Goal: Task Accomplishment & Management: Use online tool/utility

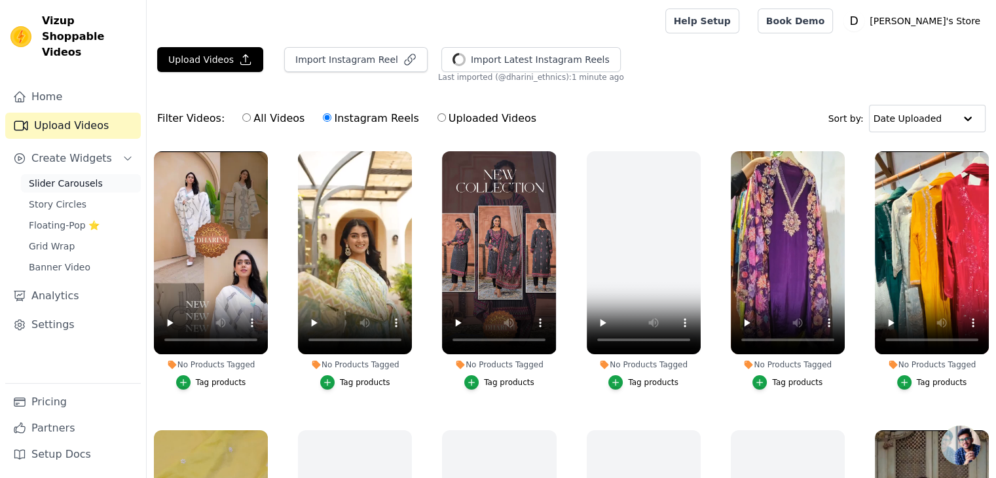
click at [65, 177] on span "Slider Carousels" at bounding box center [66, 183] width 74 height 13
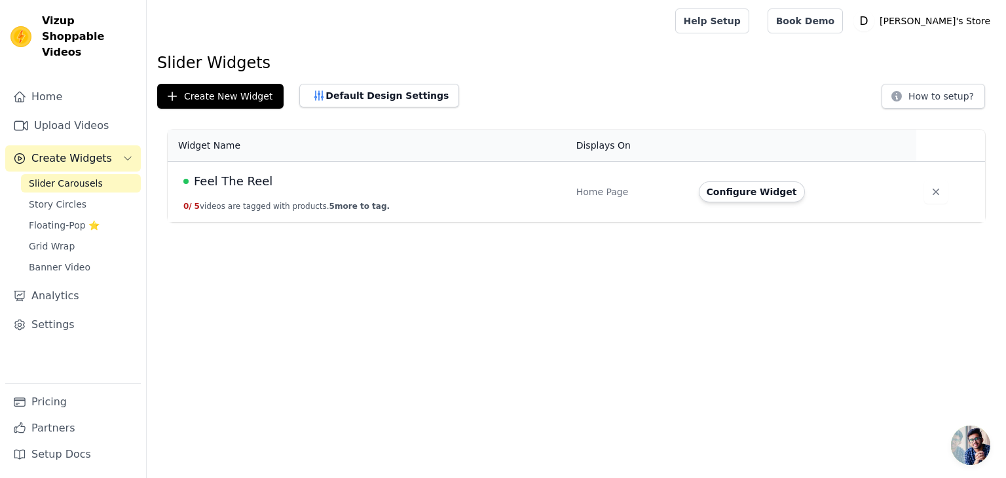
click at [228, 182] on span "Feel The Reel" at bounding box center [233, 181] width 79 height 18
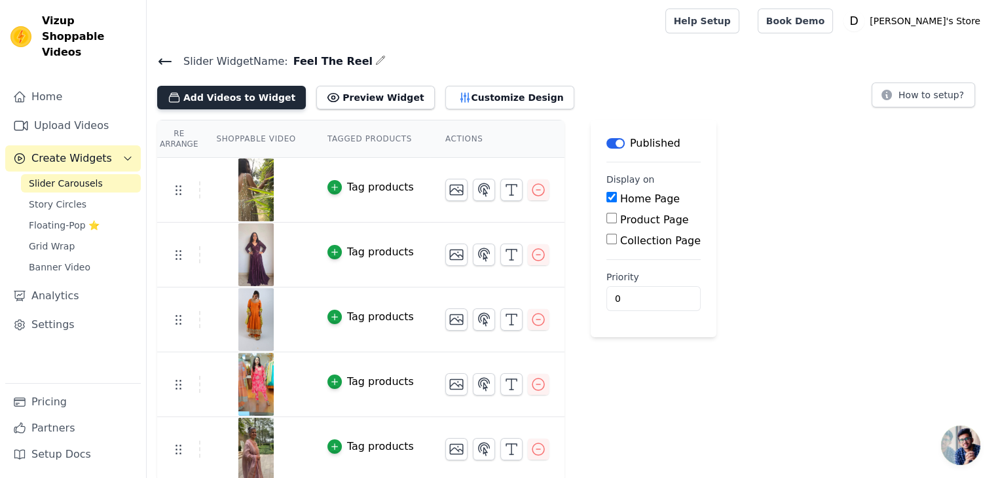
click at [262, 95] on button "Add Videos to Widget" at bounding box center [231, 98] width 149 height 24
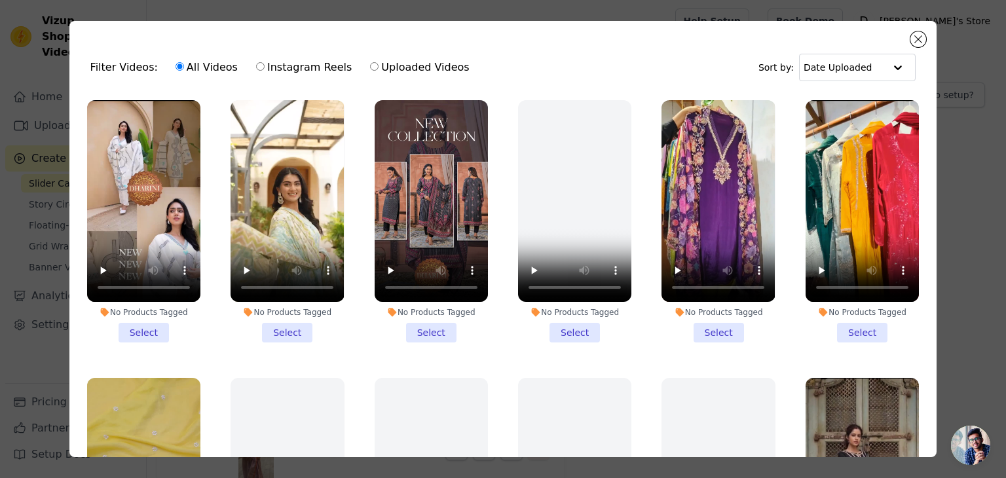
click at [139, 328] on li "No Products Tagged Select" at bounding box center [143, 221] width 113 height 242
click at [0, 0] on input "No Products Tagged Select" at bounding box center [0, 0] width 0 height 0
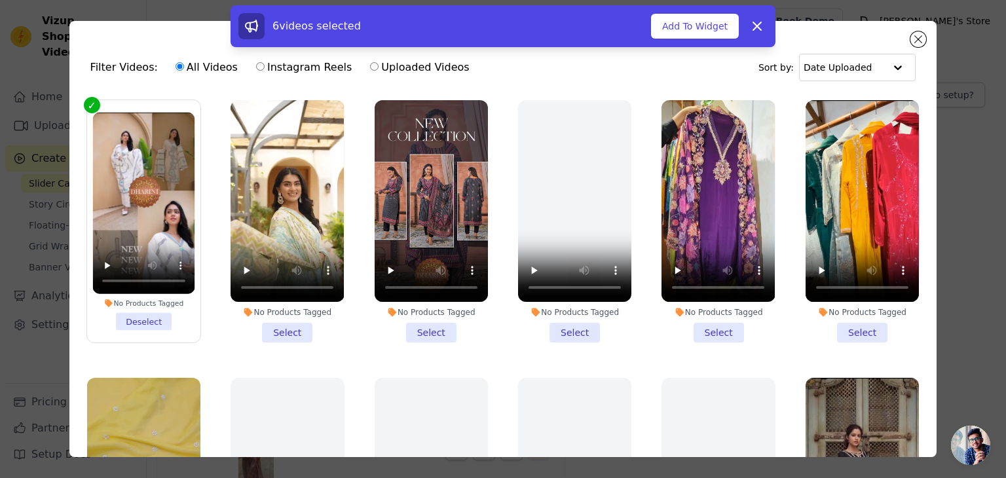
click at [444, 326] on li "No Products Tagged Select" at bounding box center [431, 221] width 113 height 242
click at [0, 0] on input "No Products Tagged Select" at bounding box center [0, 0] width 0 height 0
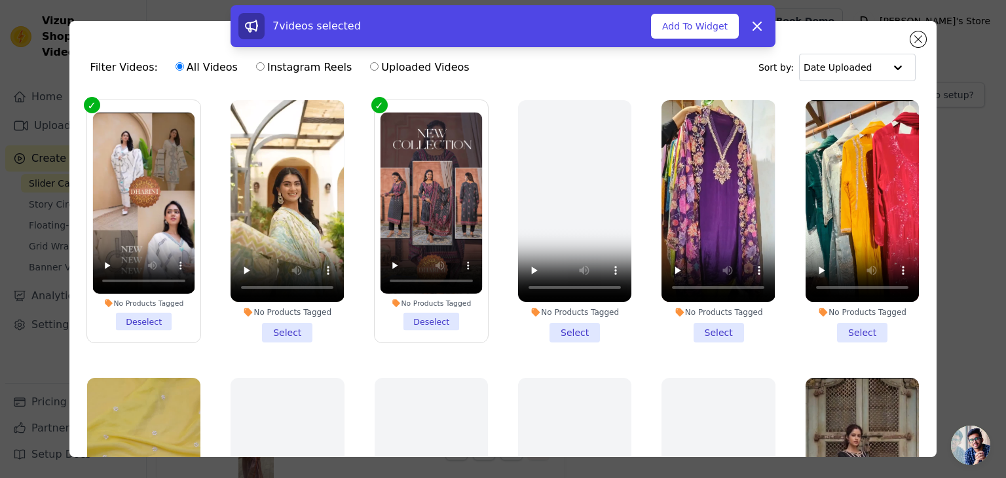
click at [288, 324] on li "No Products Tagged Select" at bounding box center [287, 221] width 113 height 242
click at [0, 0] on input "No Products Tagged Select" at bounding box center [0, 0] width 0 height 0
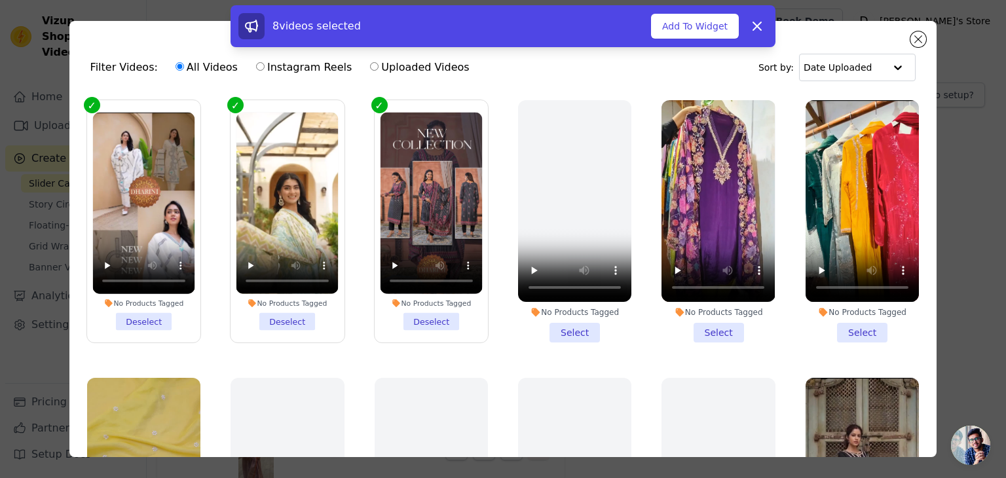
click at [288, 69] on label "Instagram Reels" at bounding box center [303, 67] width 97 height 17
click at [265, 69] on input "Instagram Reels" at bounding box center [260, 66] width 9 height 9
radio input "true"
click at [199, 66] on label "All Videos" at bounding box center [207, 67] width 64 height 17
click at [184, 66] on input "All Videos" at bounding box center [180, 66] width 9 height 9
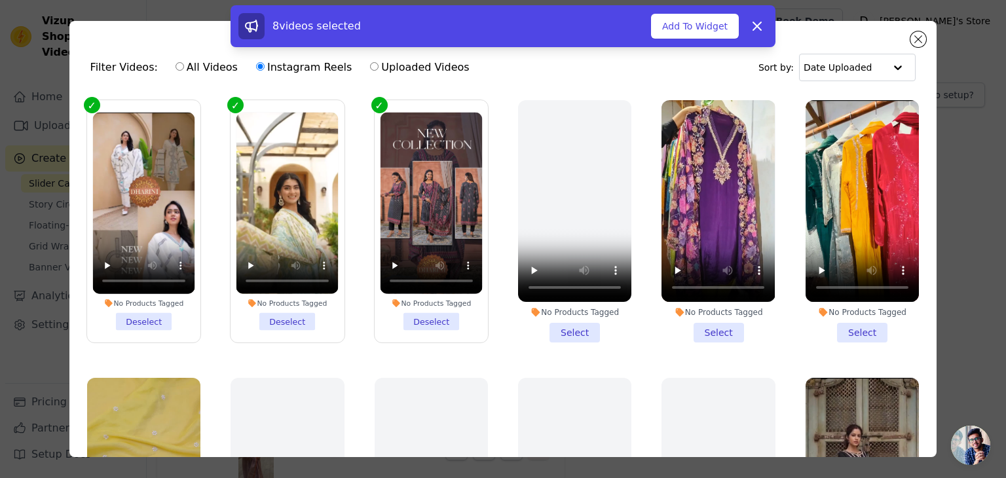
radio input "true"
click at [711, 325] on li "No Products Tagged Select" at bounding box center [718, 221] width 113 height 242
click at [0, 0] on input "No Products Tagged Select" at bounding box center [0, 0] width 0 height 0
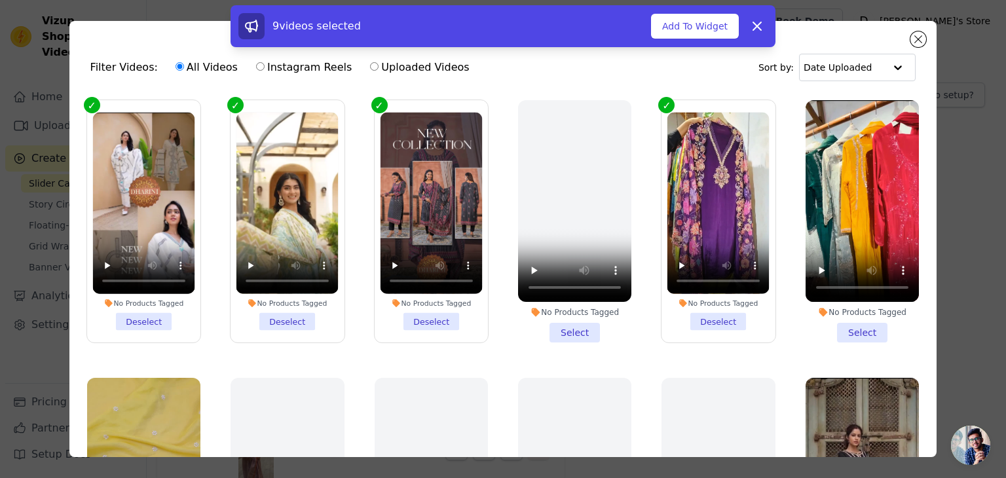
click at [852, 320] on li "No Products Tagged Select" at bounding box center [862, 221] width 113 height 242
click at [0, 0] on input "No Products Tagged Select" at bounding box center [0, 0] width 0 height 0
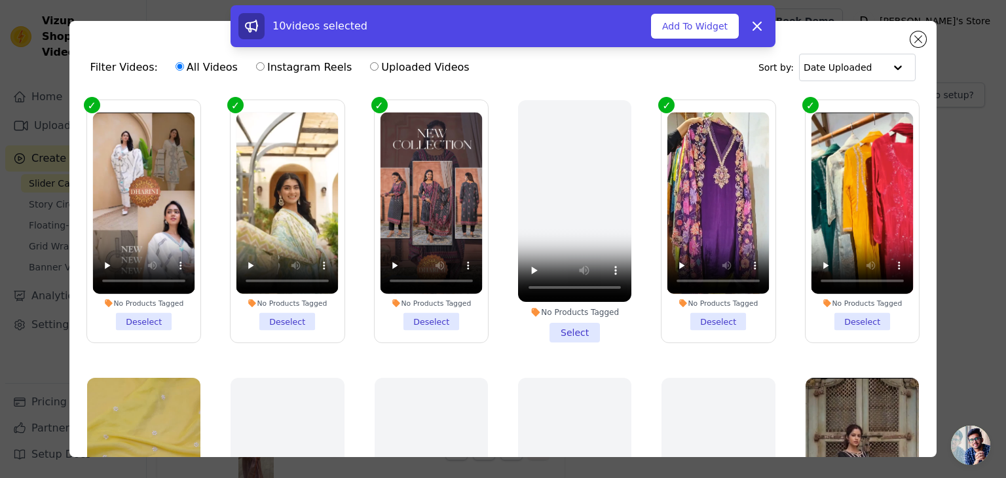
click at [832, 312] on li "No Products Tagged Deselect" at bounding box center [863, 222] width 102 height 218
click at [0, 0] on input "No Products Tagged Deselect" at bounding box center [0, 0] width 0 height 0
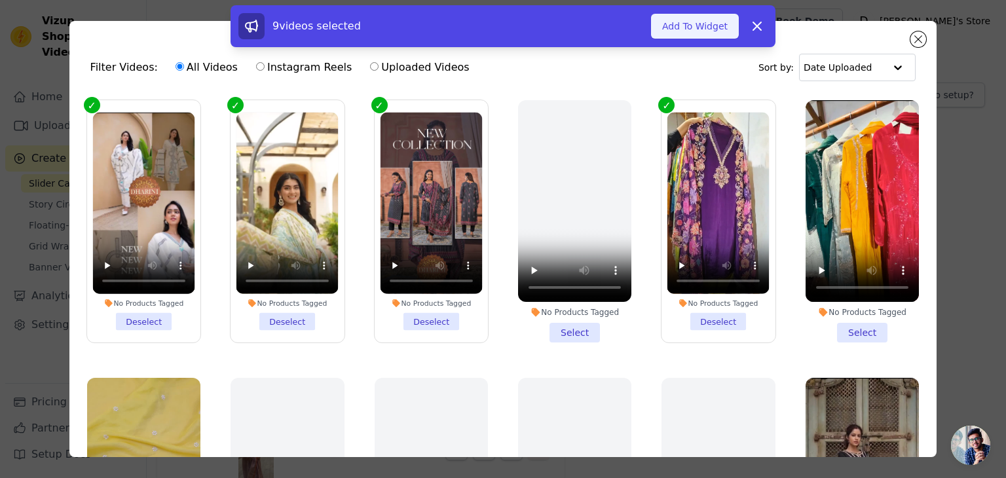
click at [717, 30] on button "Add To Widget" at bounding box center [695, 26] width 88 height 25
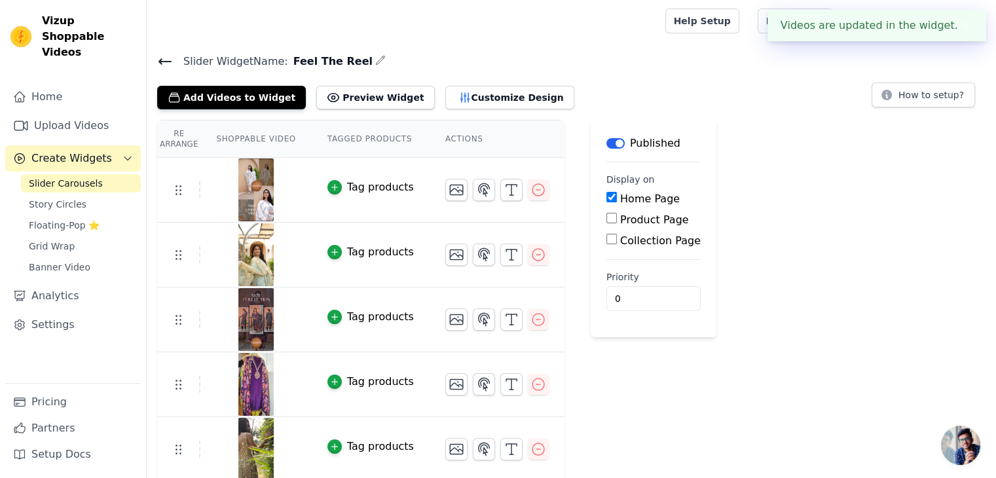
scroll to position [261, 0]
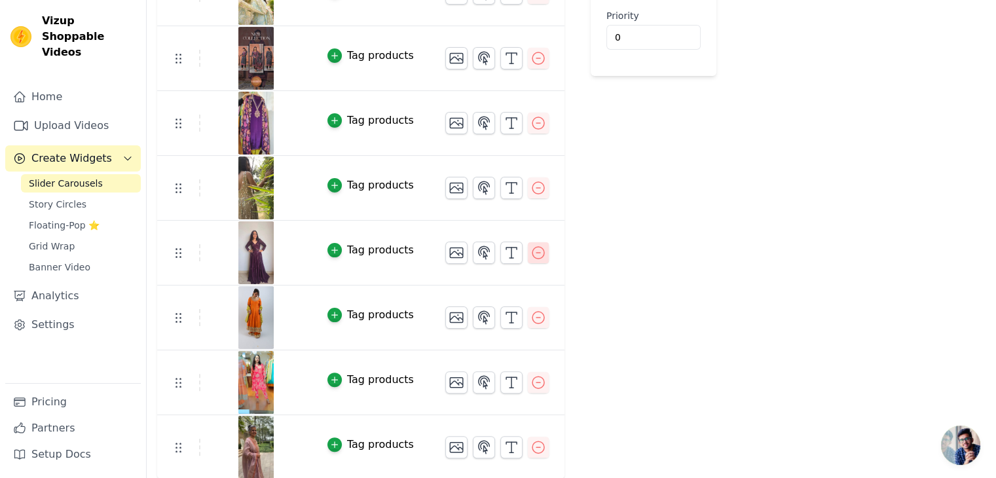
click at [531, 250] on icon "button" at bounding box center [539, 253] width 16 height 16
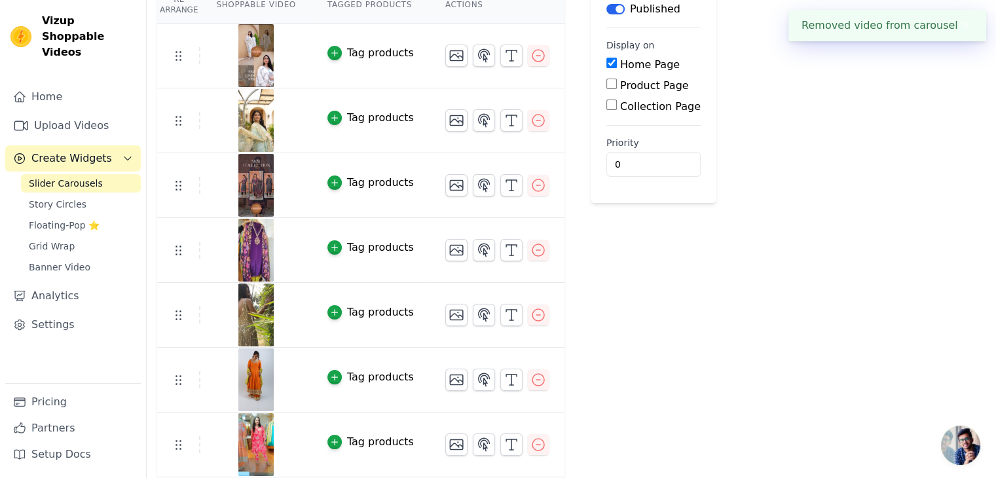
scroll to position [197, 0]
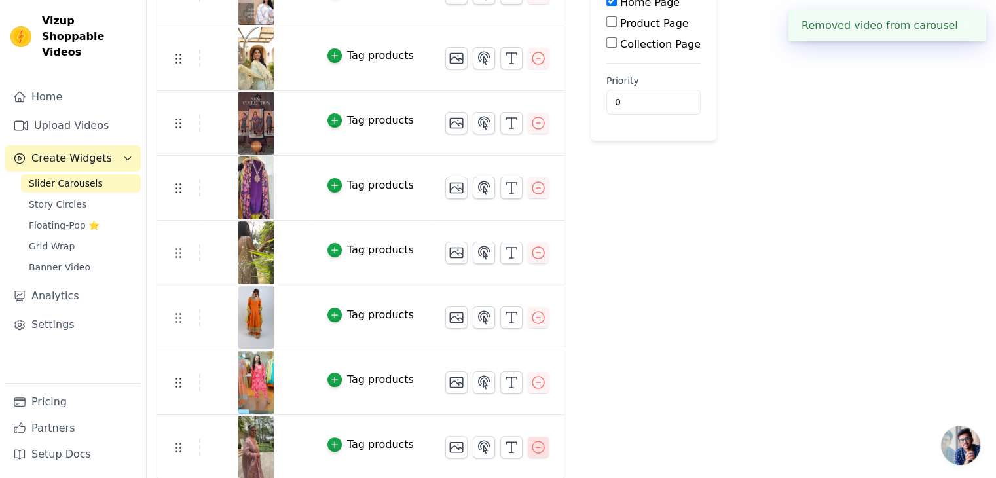
click at [531, 442] on icon "button" at bounding box center [539, 448] width 16 height 16
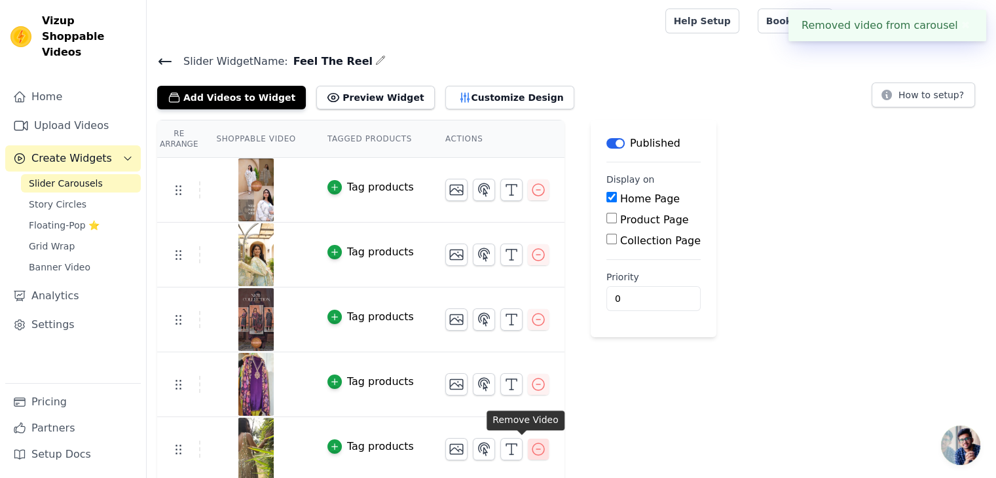
click at [531, 447] on icon "button" at bounding box center [539, 450] width 16 height 16
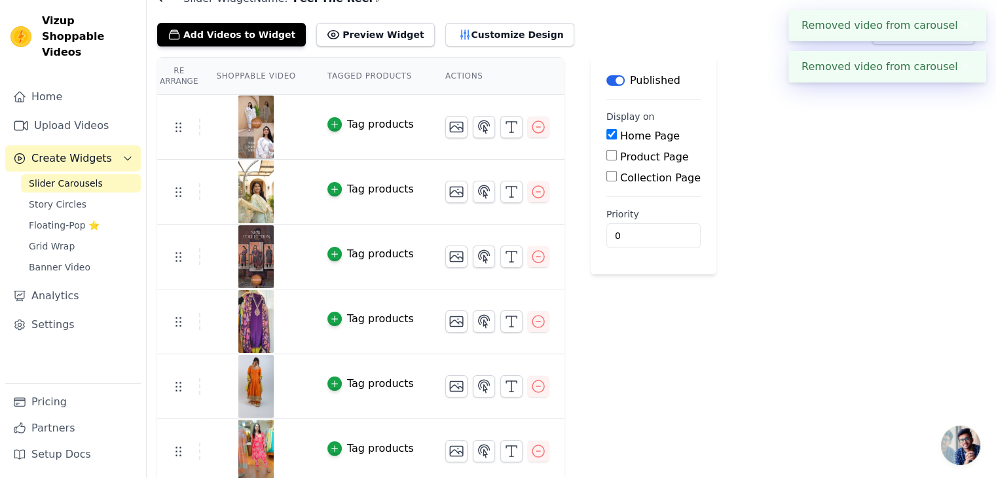
scroll to position [67, 0]
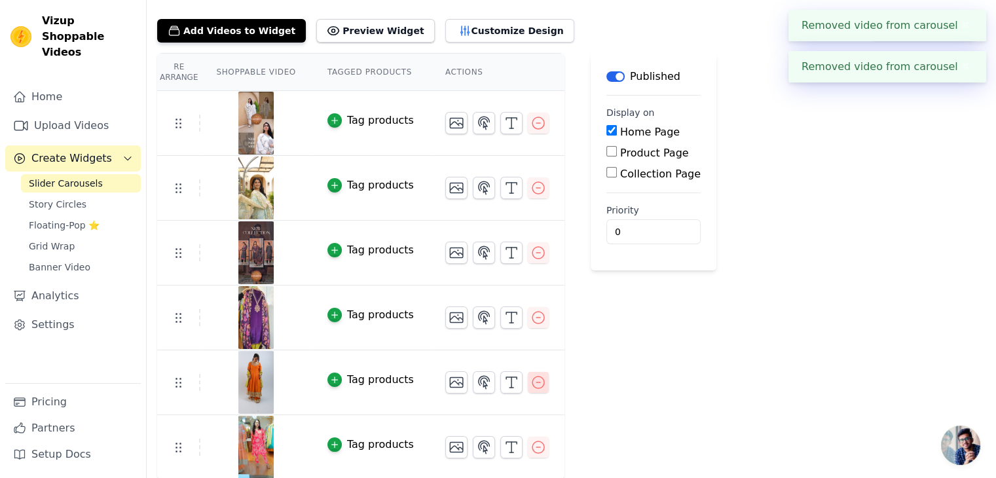
click at [533, 377] on icon "button" at bounding box center [539, 383] width 12 height 12
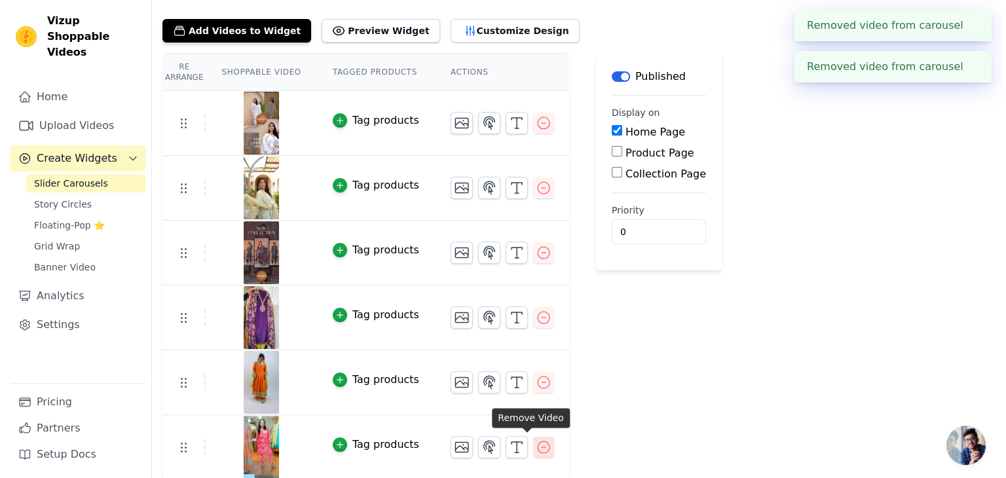
scroll to position [0, 0]
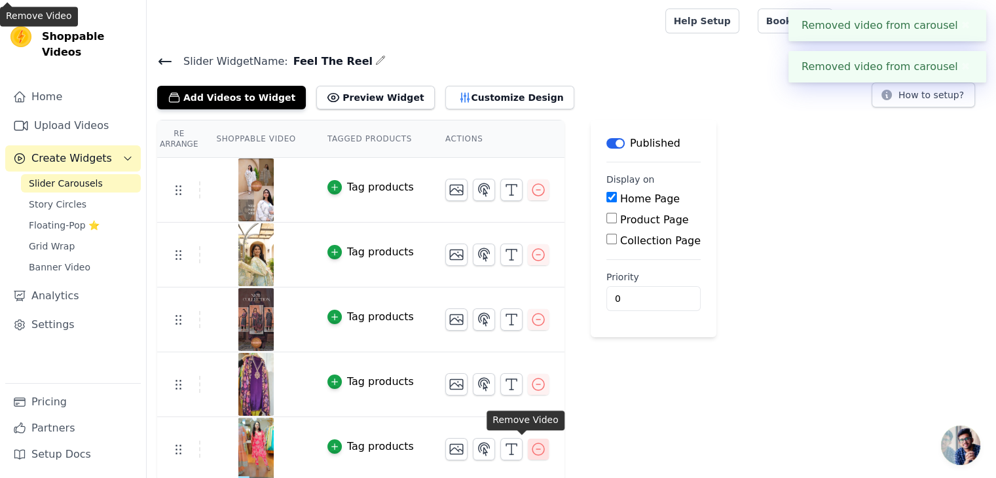
click at [533, 443] on icon "button" at bounding box center [539, 449] width 12 height 12
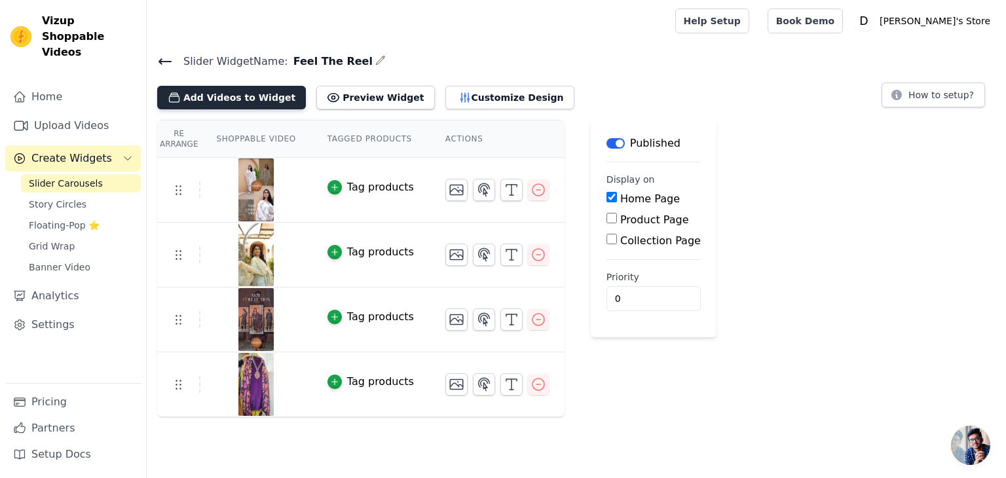
click at [240, 99] on button "Add Videos to Widget" at bounding box center [231, 98] width 149 height 24
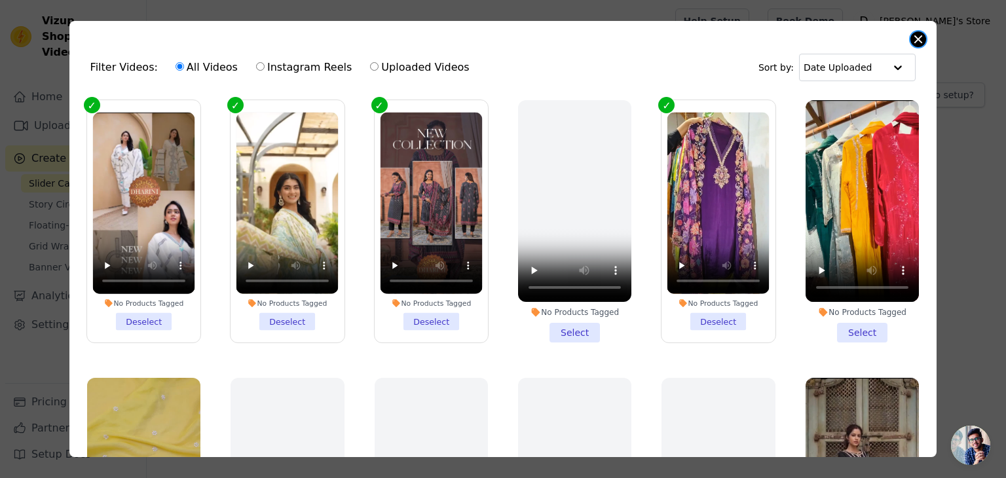
click at [914, 37] on button "Close modal" at bounding box center [919, 39] width 16 height 16
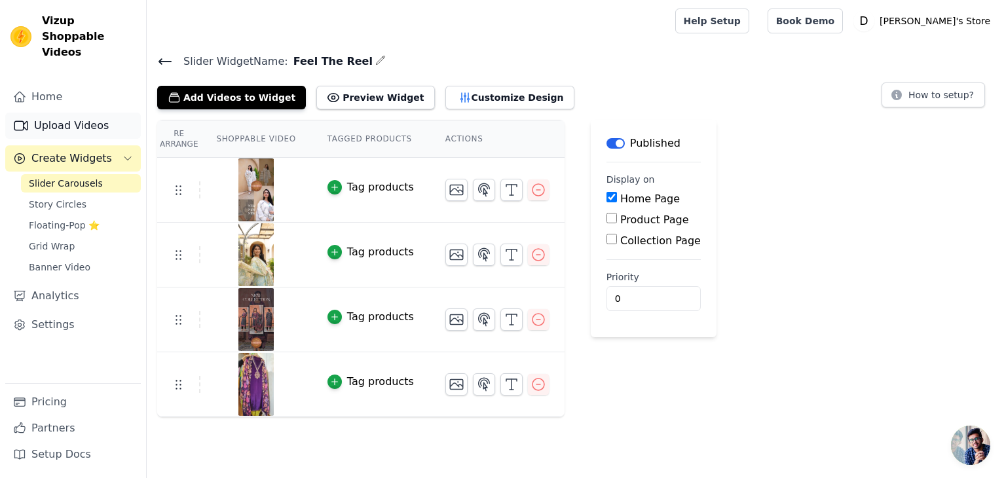
click at [68, 113] on link "Upload Videos" at bounding box center [73, 126] width 136 height 26
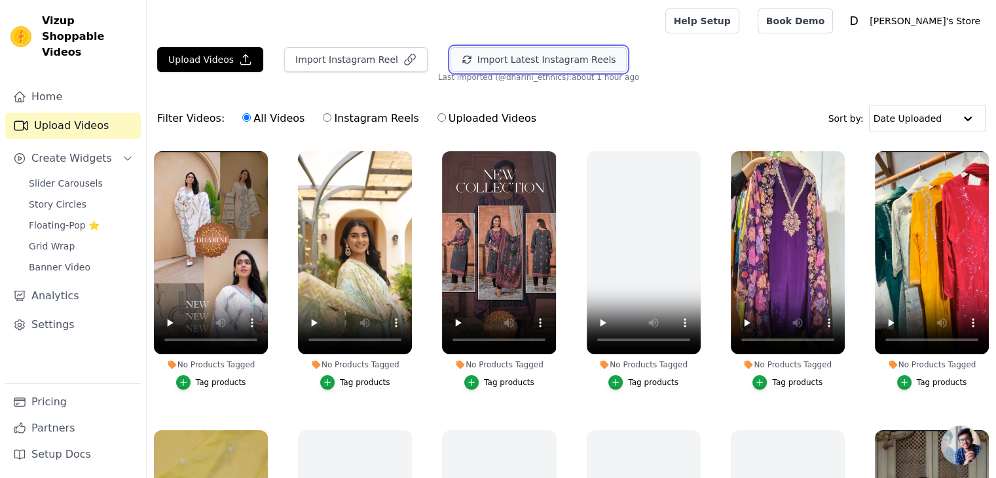
click at [519, 52] on button "Import Latest Instagram Reels" at bounding box center [539, 59] width 177 height 25
click at [64, 151] on span "Create Widgets" at bounding box center [71, 159] width 81 height 16
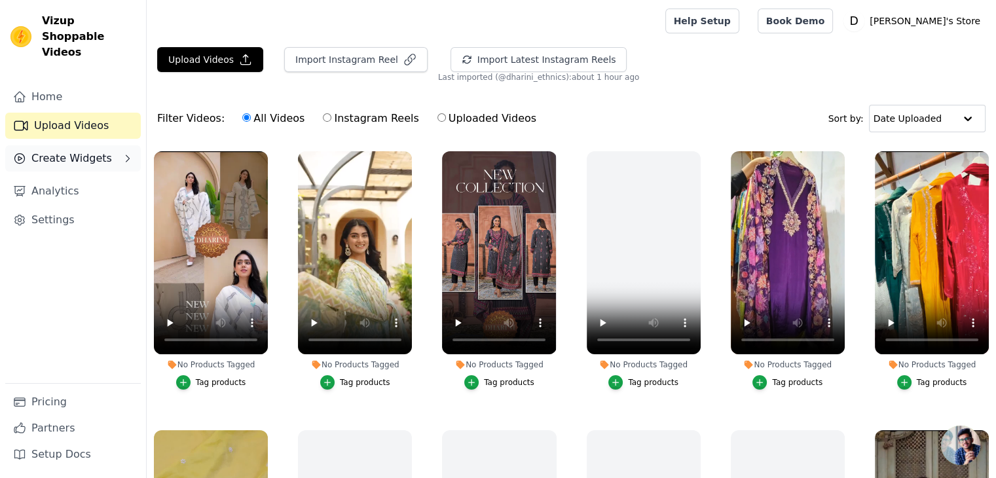
click at [64, 151] on span "Create Widgets" at bounding box center [71, 159] width 81 height 16
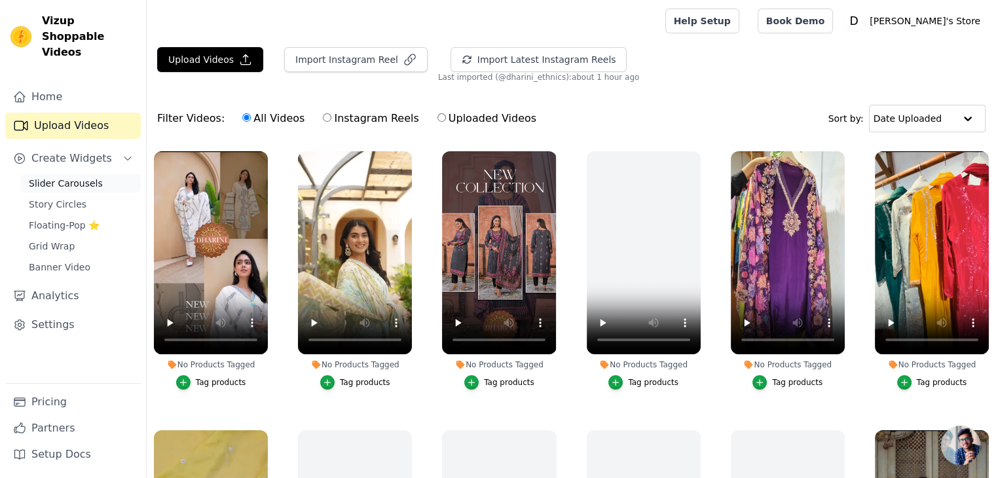
click at [75, 177] on span "Slider Carousels" at bounding box center [66, 183] width 74 height 13
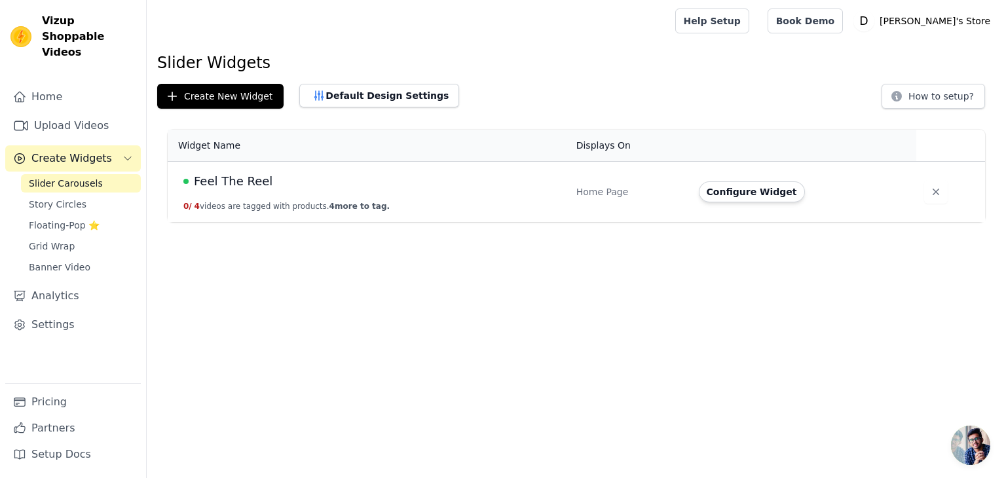
click at [254, 202] on button "0 / 4 videos are tagged with products. 4 more to tag." at bounding box center [286, 206] width 206 height 10
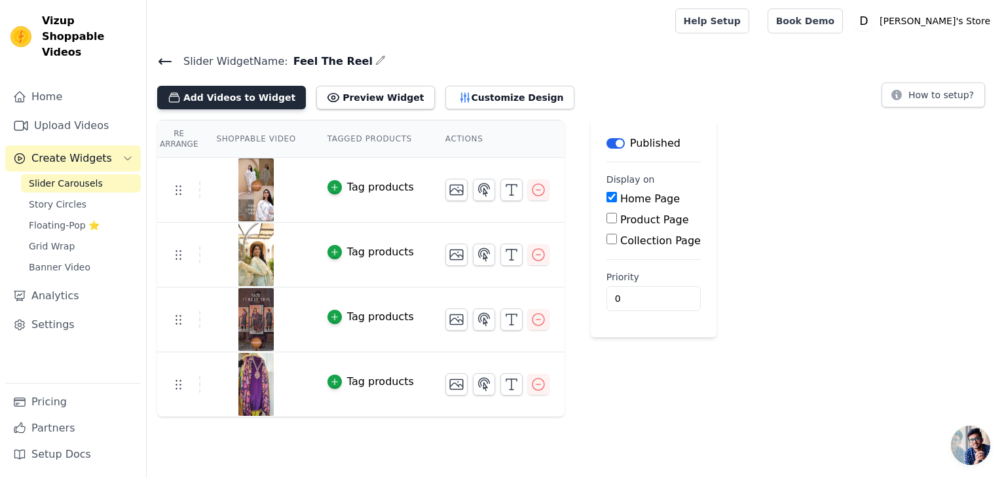
click at [212, 95] on button "Add Videos to Widget" at bounding box center [231, 98] width 149 height 24
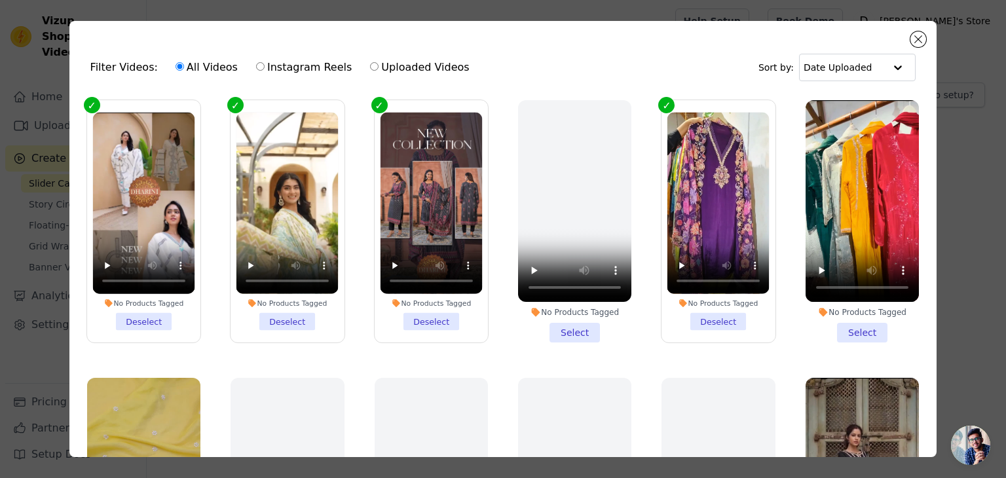
click at [849, 328] on li "No Products Tagged Select" at bounding box center [862, 221] width 113 height 242
click at [0, 0] on input "No Products Tagged Select" at bounding box center [0, 0] width 0 height 0
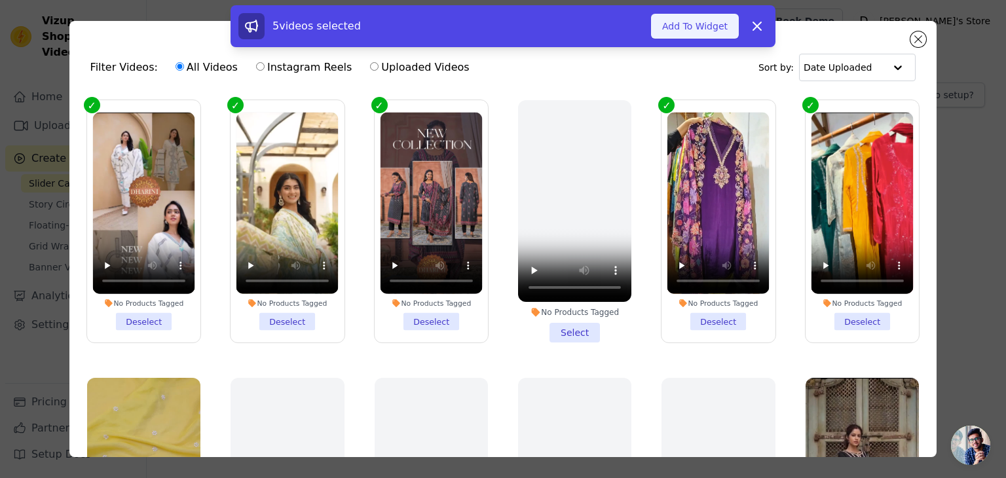
click at [703, 28] on button "Add To Widget" at bounding box center [695, 26] width 88 height 25
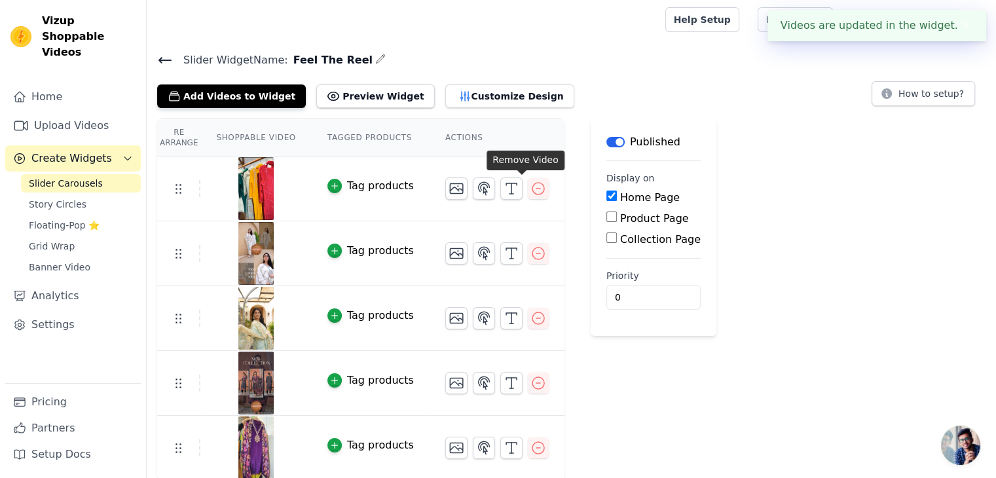
scroll to position [3, 0]
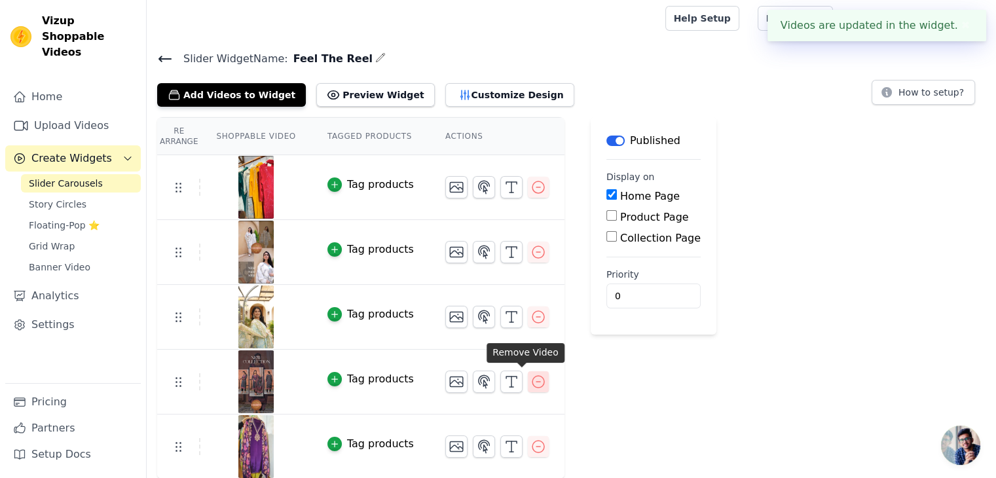
click at [531, 381] on icon "button" at bounding box center [539, 382] width 16 height 16
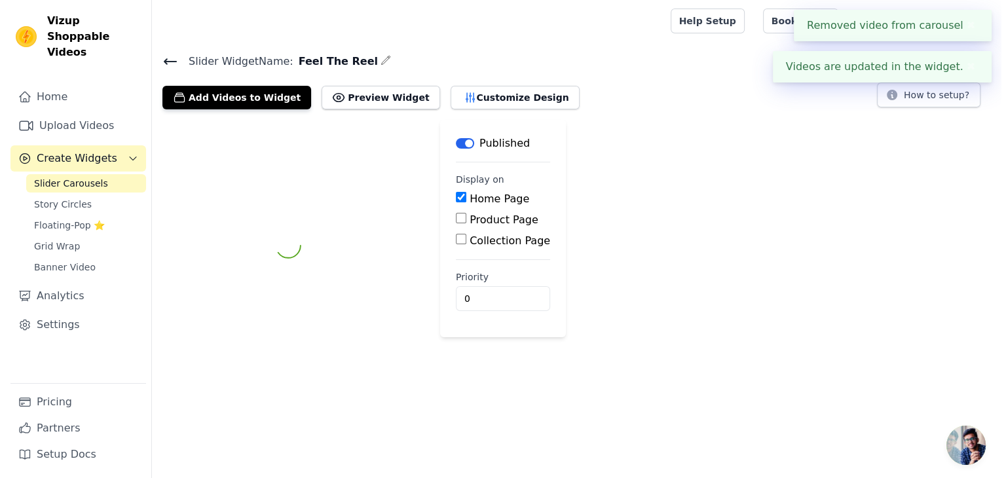
scroll to position [0, 0]
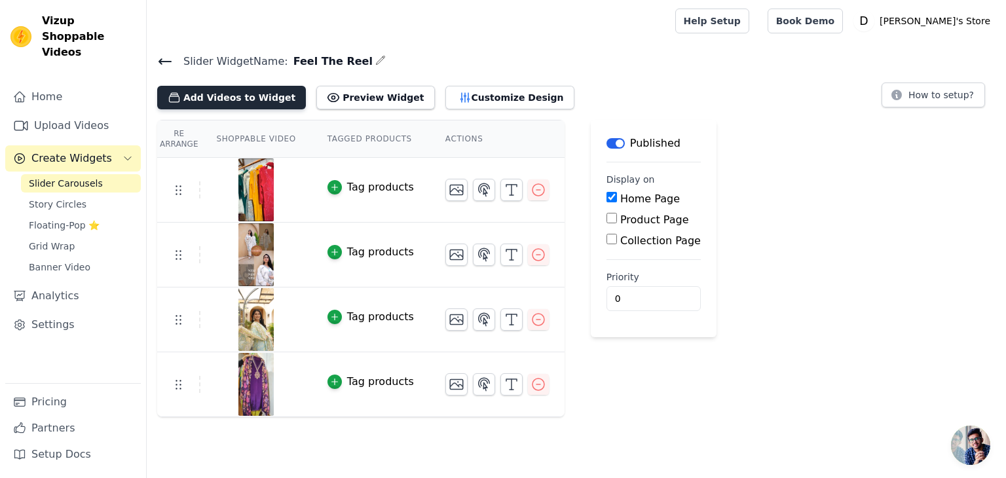
click at [224, 96] on button "Add Videos to Widget" at bounding box center [231, 98] width 149 height 24
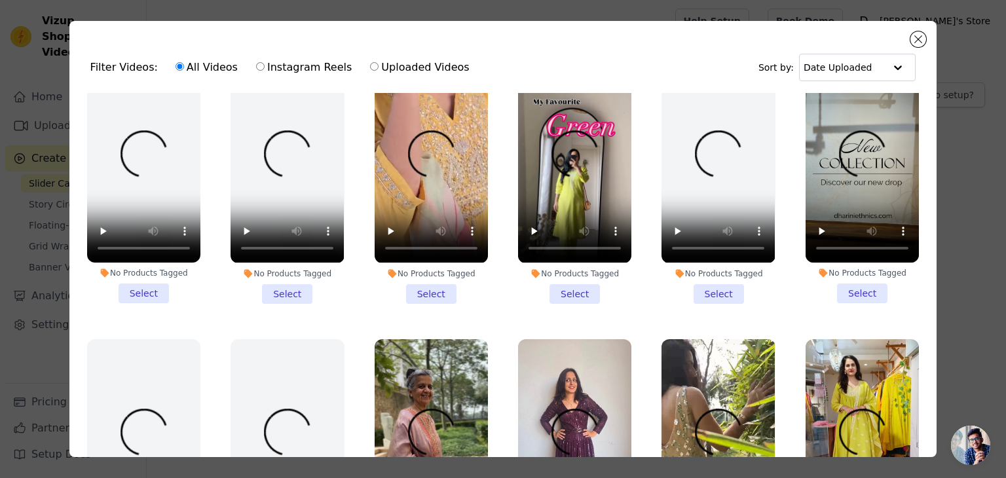
scroll to position [655, 0]
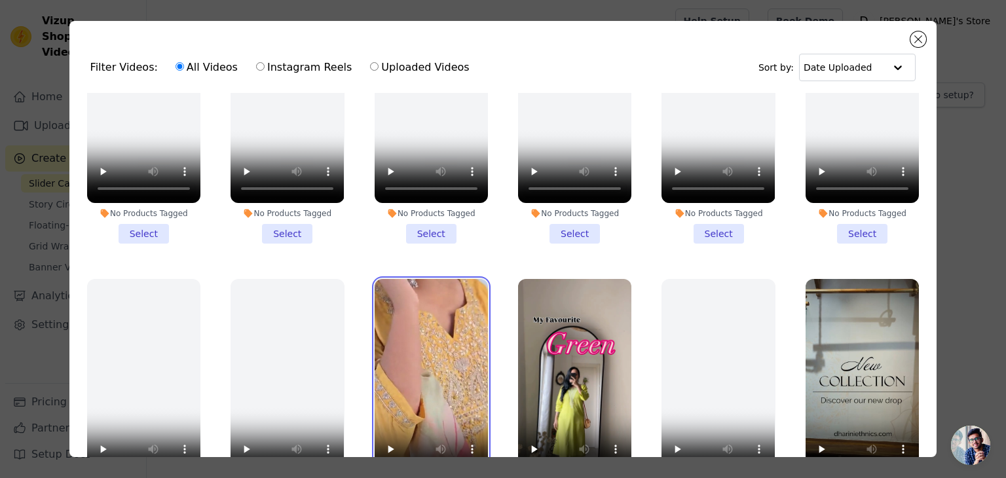
click at [443, 294] on video at bounding box center [431, 380] width 113 height 202
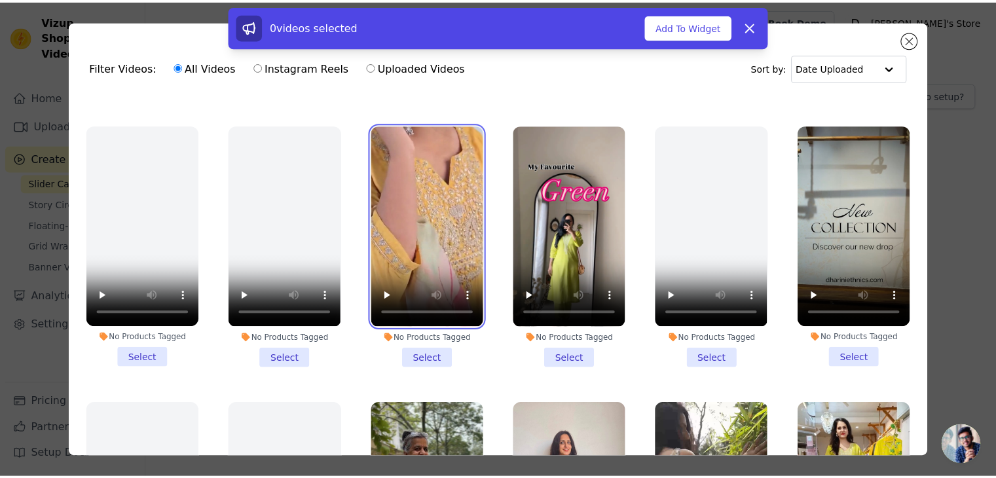
scroll to position [873, 0]
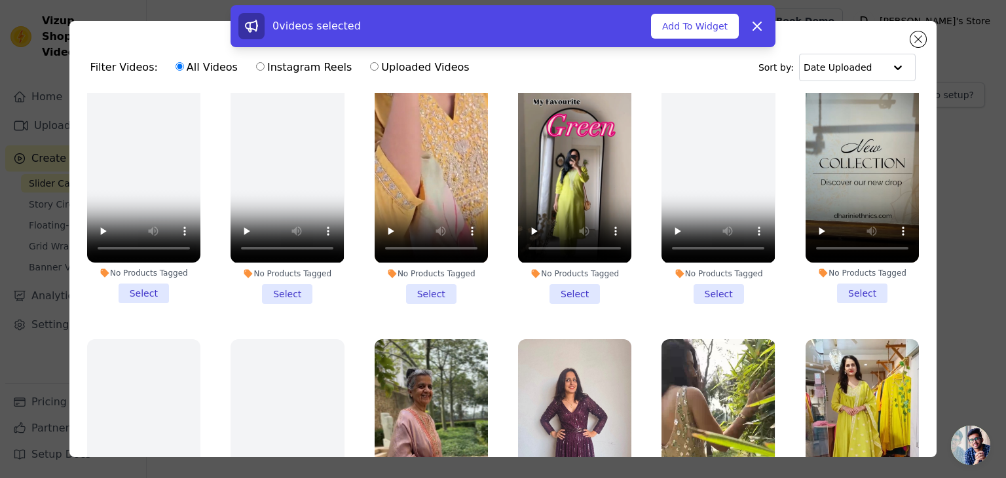
click at [427, 278] on li "No Products Tagged Select" at bounding box center [431, 182] width 113 height 242
click at [0, 0] on input "No Products Tagged Select" at bounding box center [0, 0] width 0 height 0
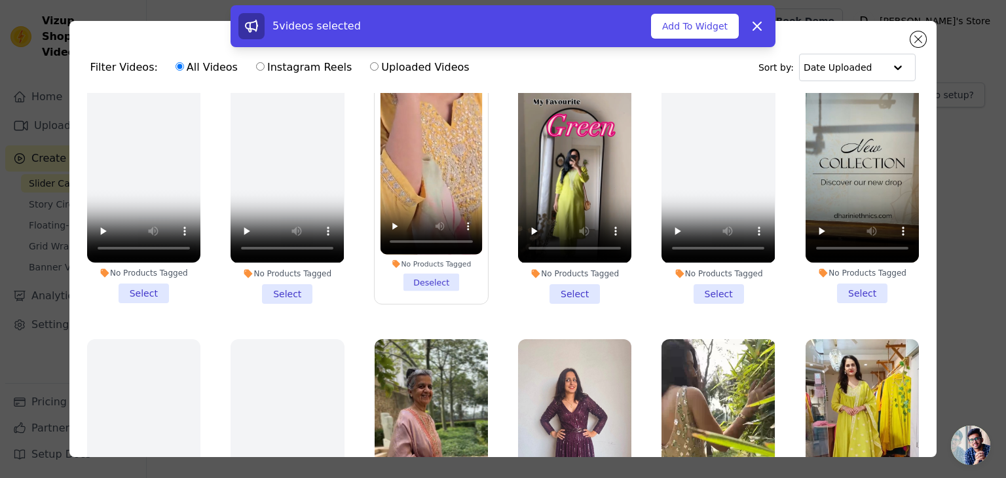
click at [833, 269] on li "No Products Tagged Select" at bounding box center [862, 182] width 113 height 242
click at [0, 0] on input "No Products Tagged Select" at bounding box center [0, 0] width 0 height 0
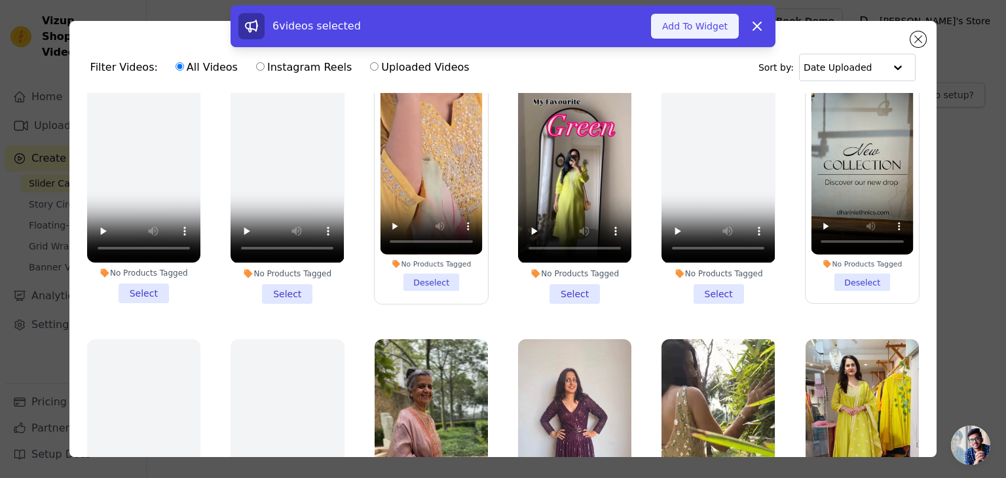
click at [710, 28] on button "Add To Widget" at bounding box center [695, 26] width 88 height 25
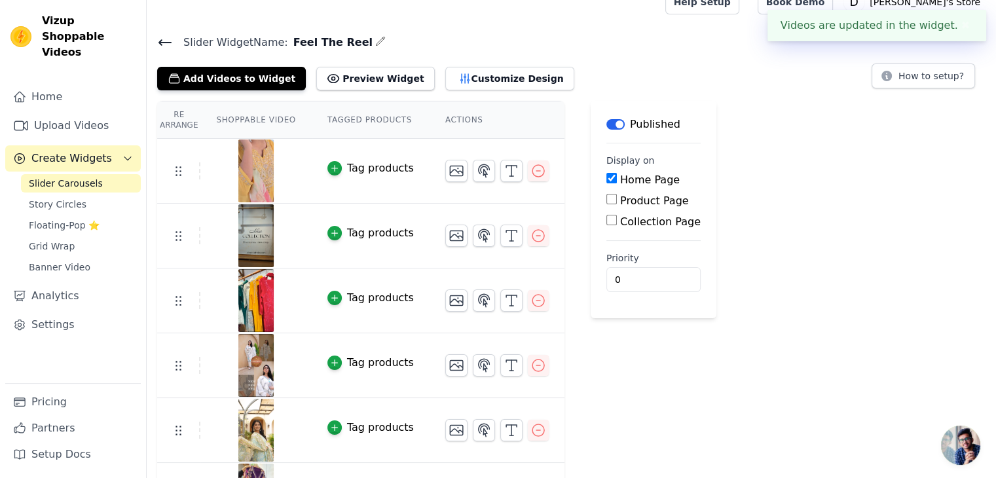
scroll to position [67, 0]
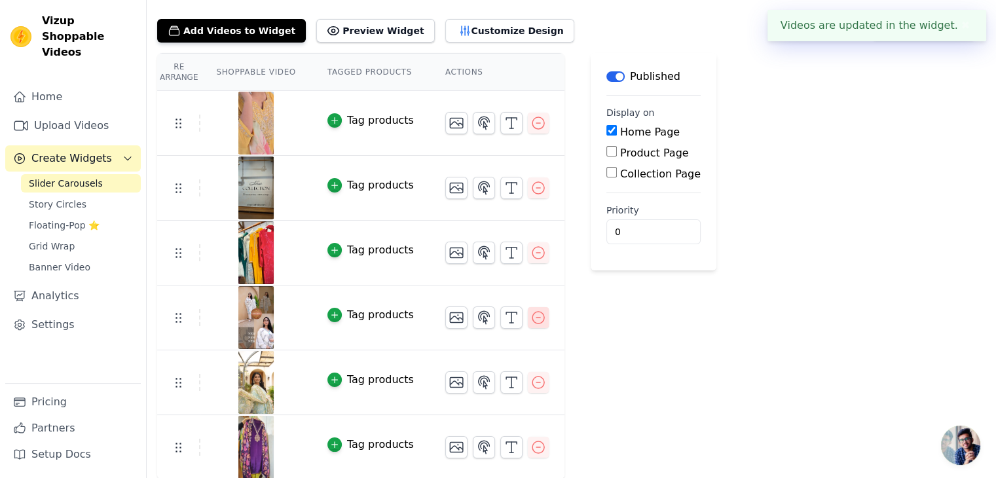
click at [531, 317] on icon "button" at bounding box center [539, 318] width 16 height 16
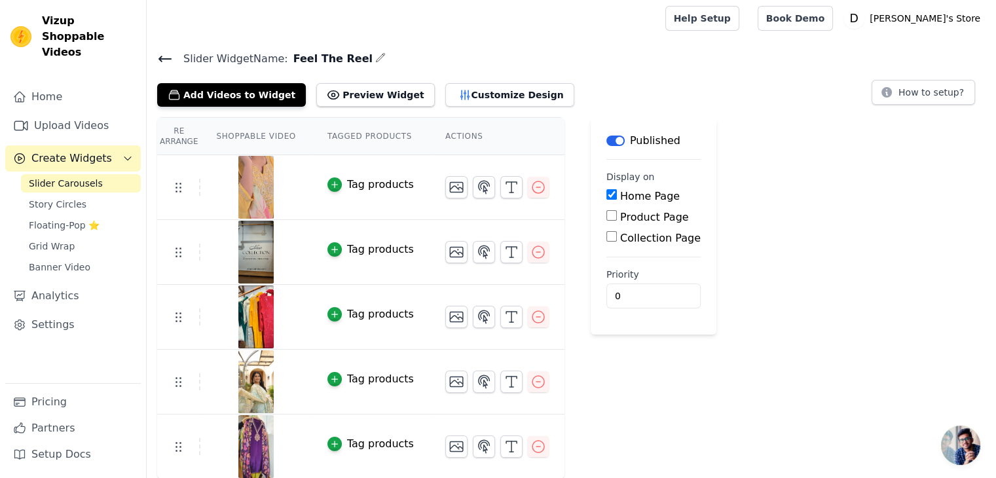
scroll to position [0, 0]
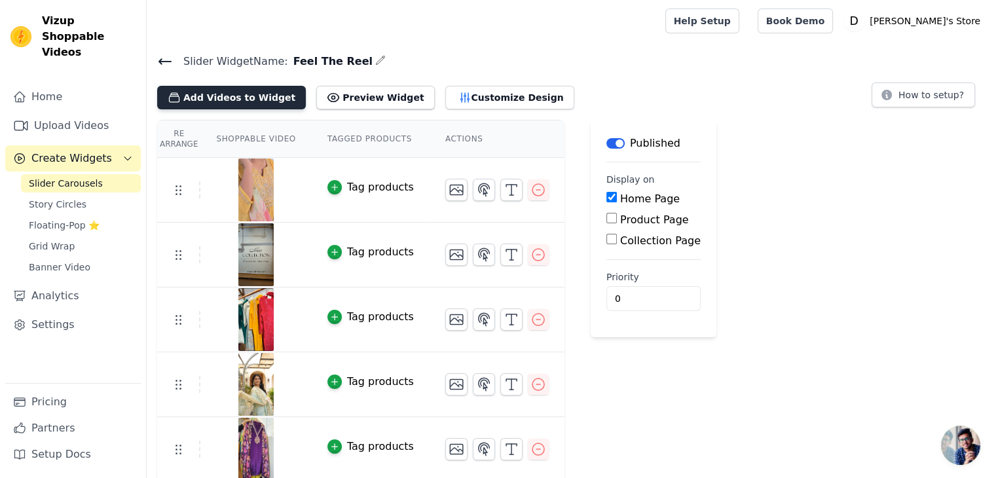
click at [244, 100] on button "Add Videos to Widget" at bounding box center [231, 98] width 149 height 24
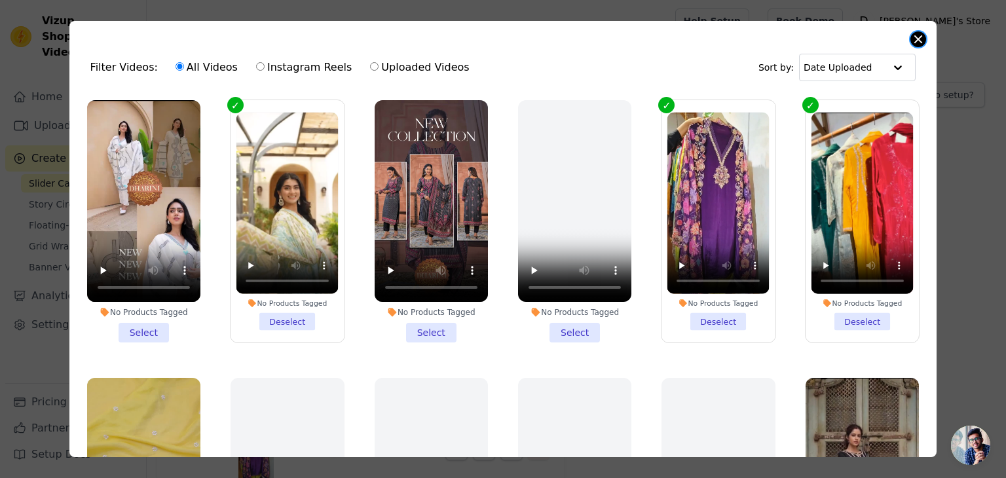
click at [921, 45] on button "Close modal" at bounding box center [919, 39] width 16 height 16
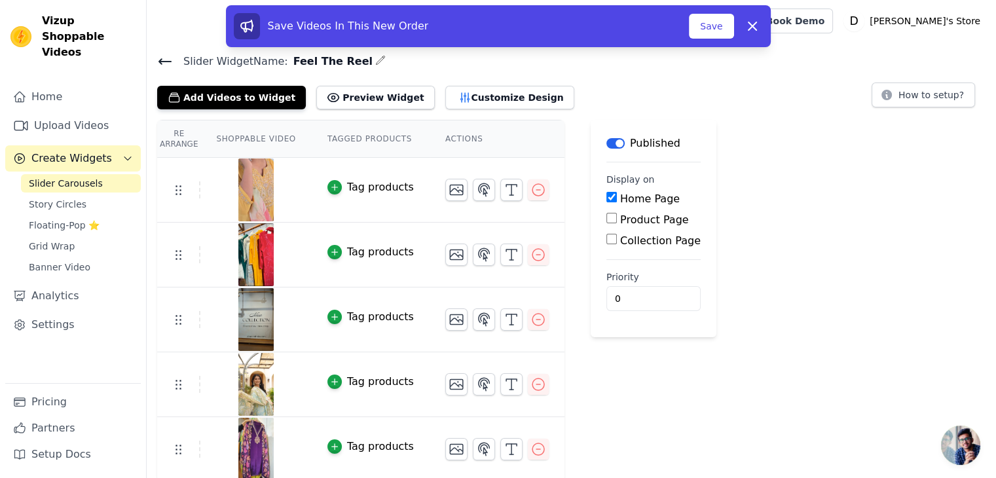
scroll to position [3, 0]
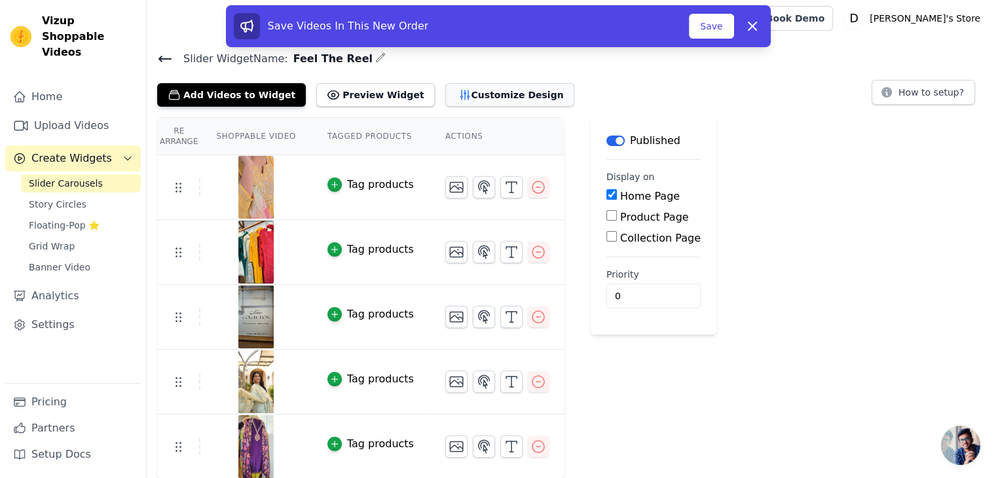
click at [450, 93] on button "Customize Design" at bounding box center [509, 95] width 129 height 24
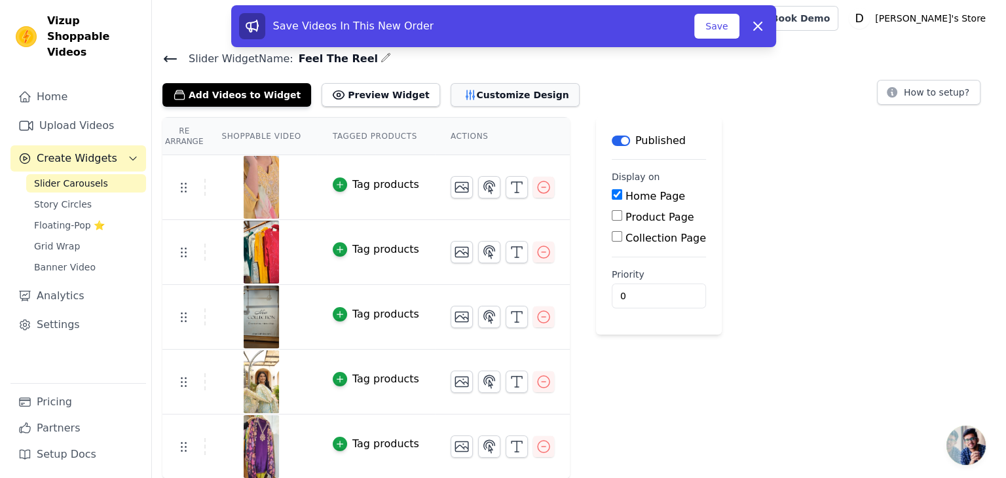
scroll to position [0, 0]
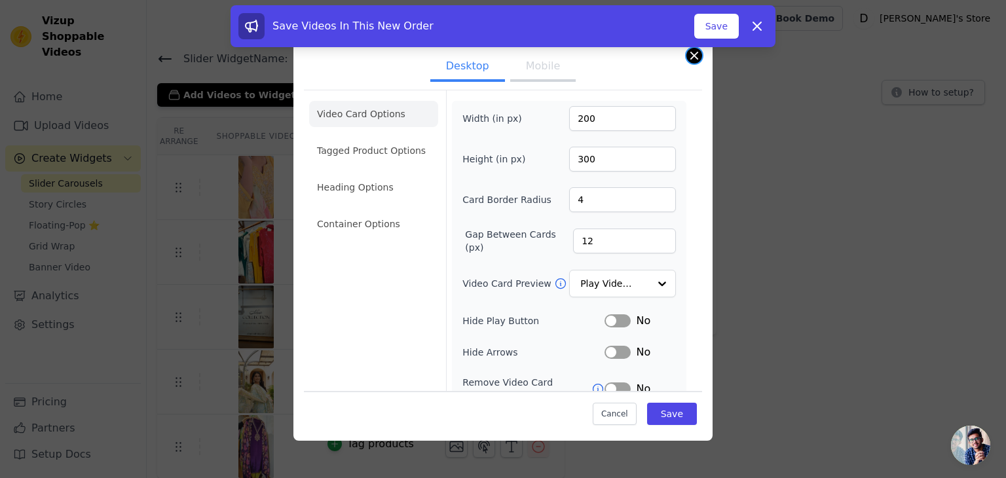
click at [692, 58] on button "Close modal" at bounding box center [694, 56] width 16 height 16
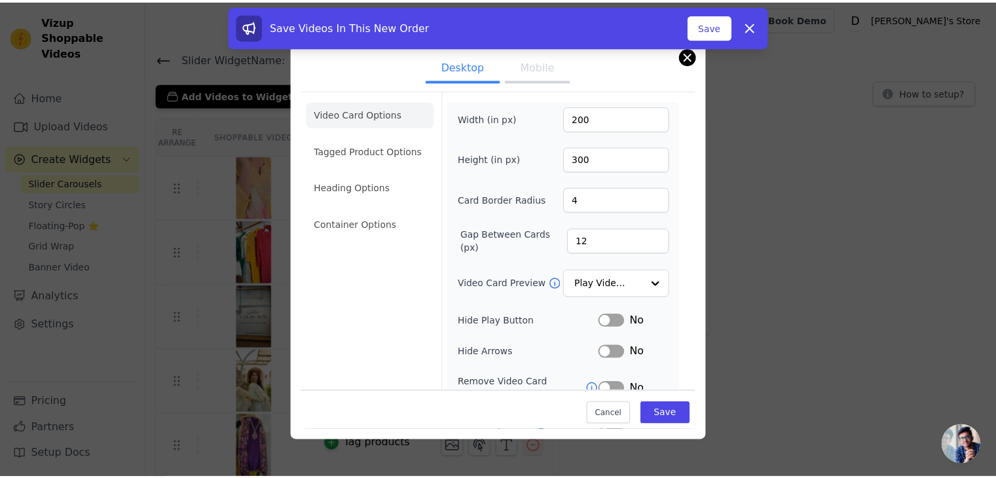
scroll to position [3, 0]
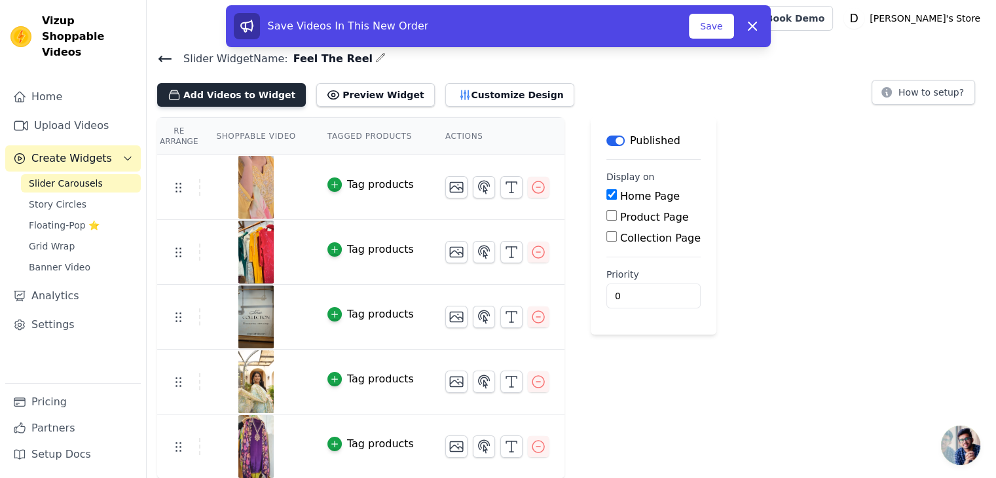
click at [204, 100] on button "Add Videos to Widget" at bounding box center [231, 95] width 149 height 24
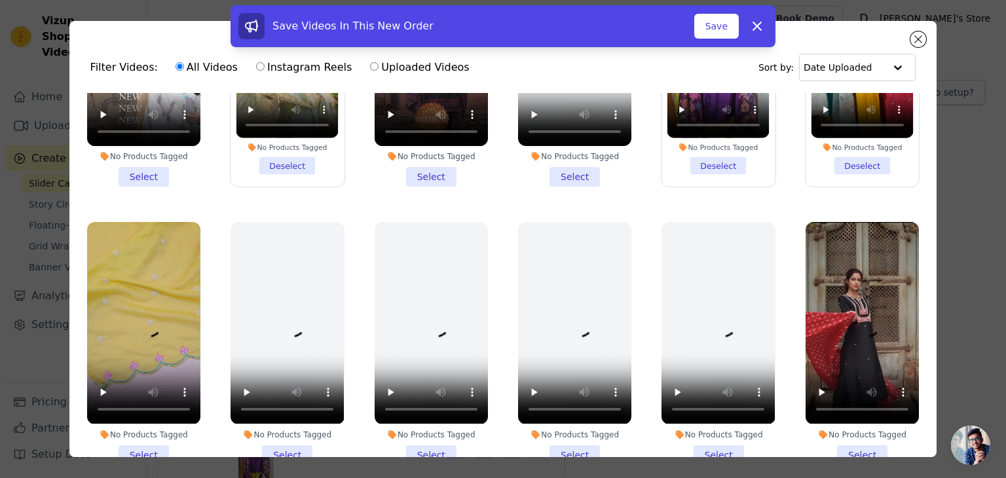
scroll to position [218, 0]
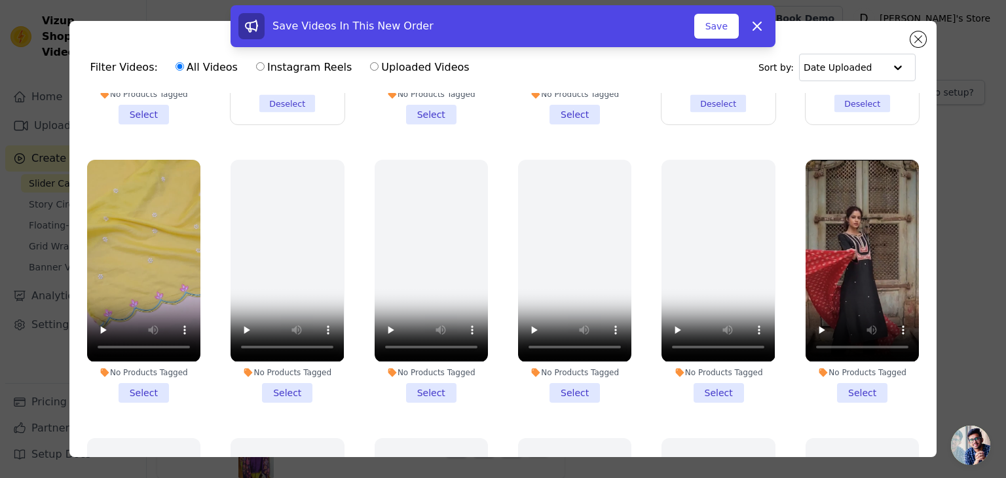
click at [849, 381] on li "No Products Tagged Select" at bounding box center [862, 281] width 113 height 242
click at [0, 0] on input "No Products Tagged Select" at bounding box center [0, 0] width 0 height 0
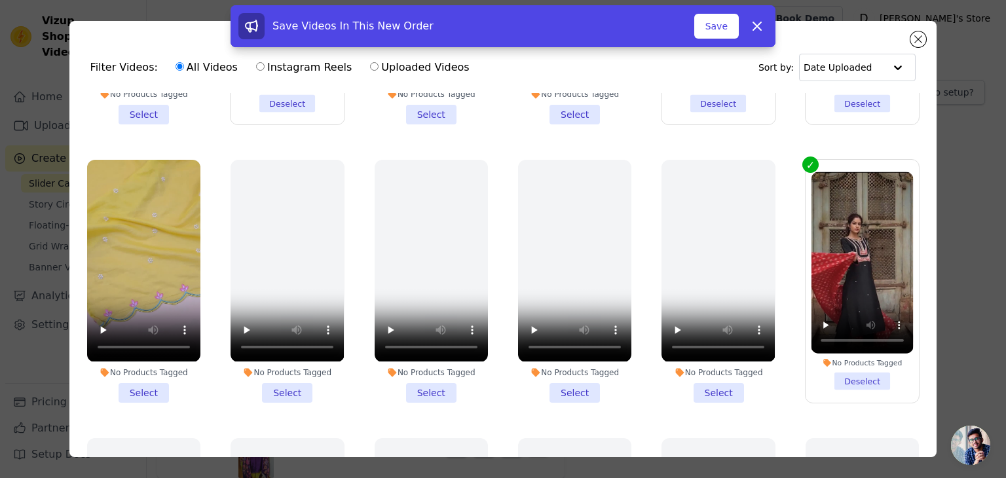
click at [140, 381] on li "No Products Tagged Select" at bounding box center [143, 281] width 113 height 242
click at [0, 0] on input "No Products Tagged Select" at bounding box center [0, 0] width 0 height 0
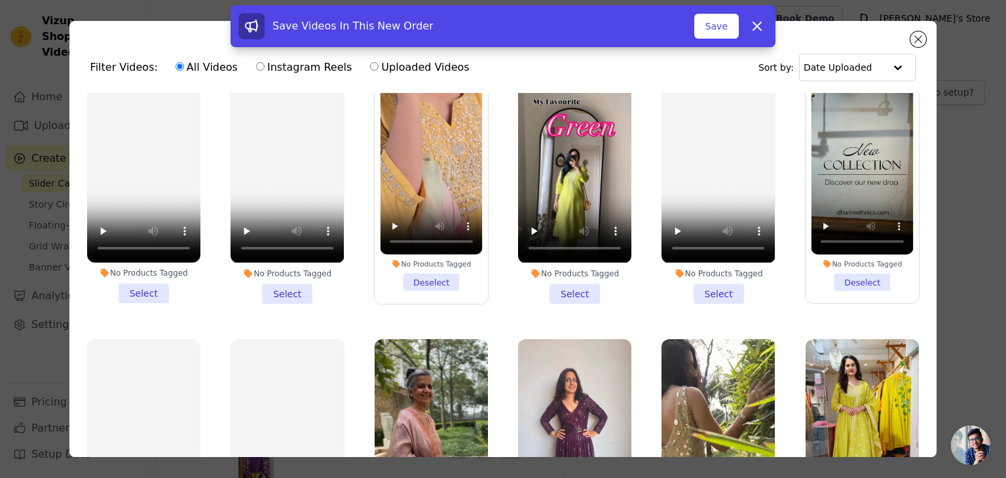
scroll to position [1091, 0]
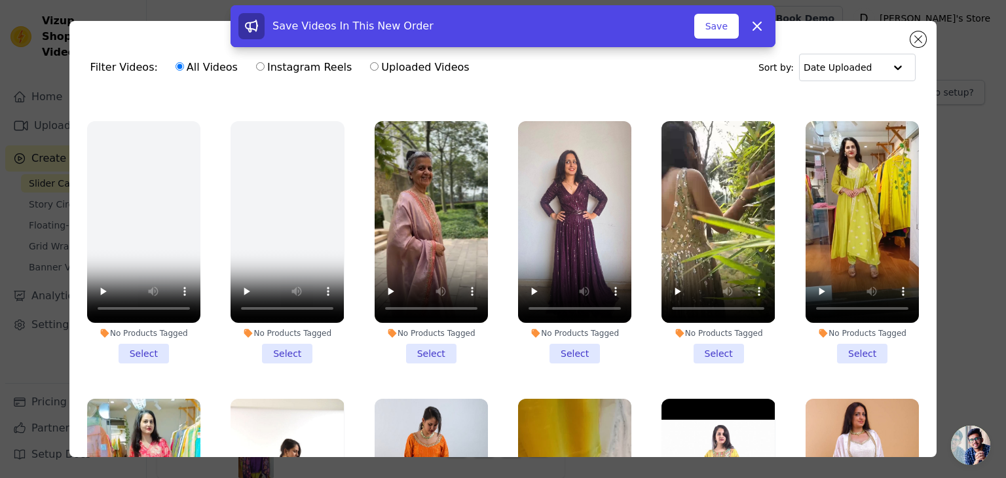
click at [850, 326] on li "No Products Tagged Select" at bounding box center [862, 242] width 113 height 242
click at [0, 0] on input "No Products Tagged Select" at bounding box center [0, 0] width 0 height 0
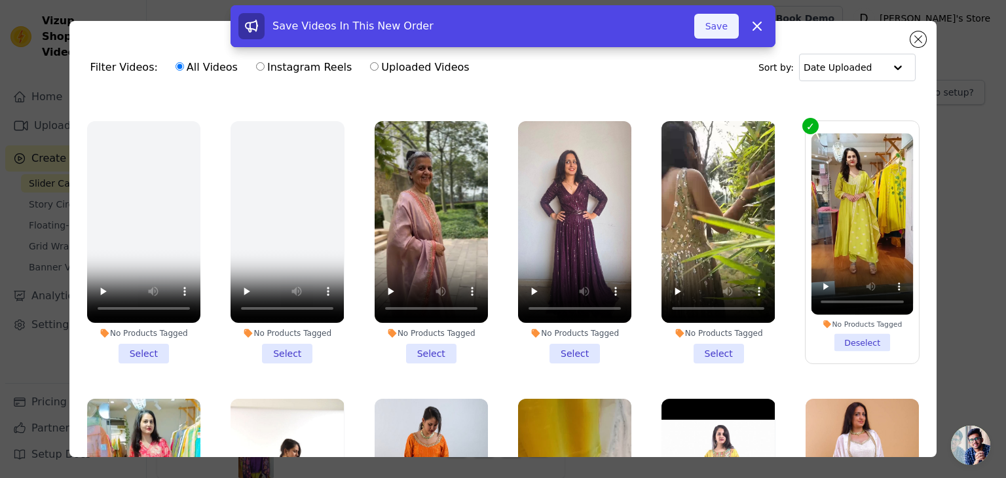
click at [726, 27] on button "Save" at bounding box center [716, 26] width 45 height 25
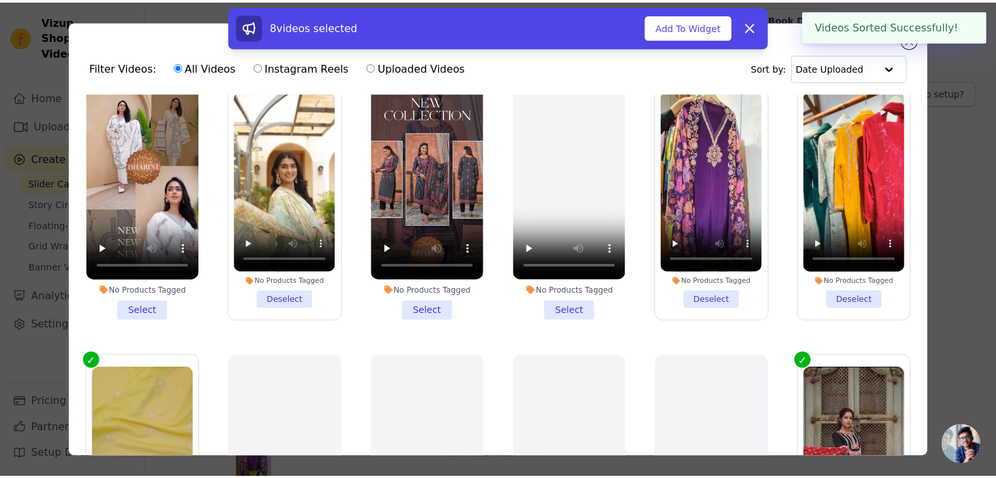
scroll to position [0, 0]
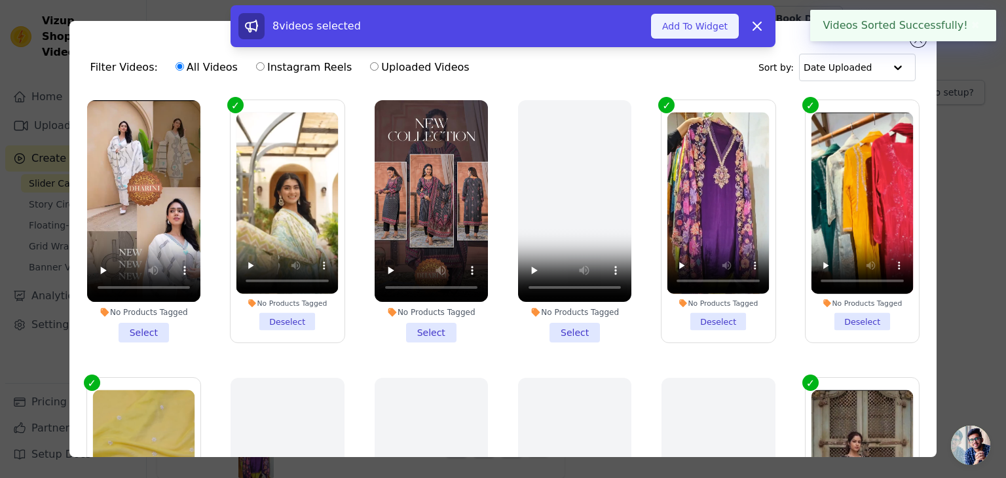
click at [696, 31] on button "Add To Widget" at bounding box center [695, 26] width 88 height 25
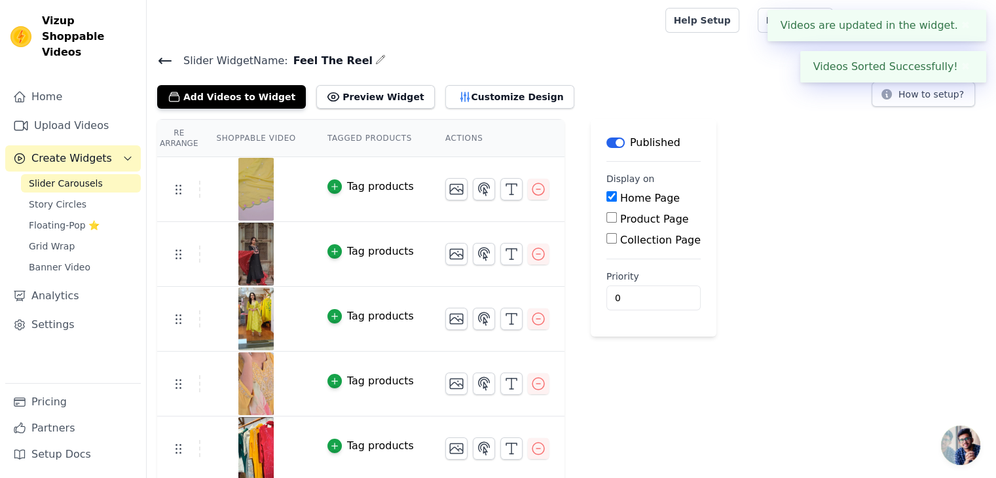
scroll to position [197, 0]
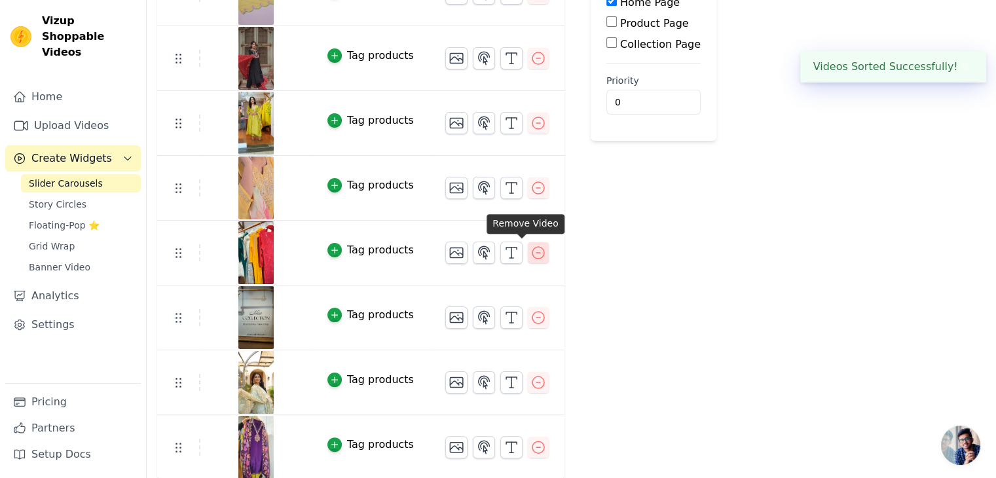
click at [533, 254] on icon "button" at bounding box center [539, 253] width 12 height 12
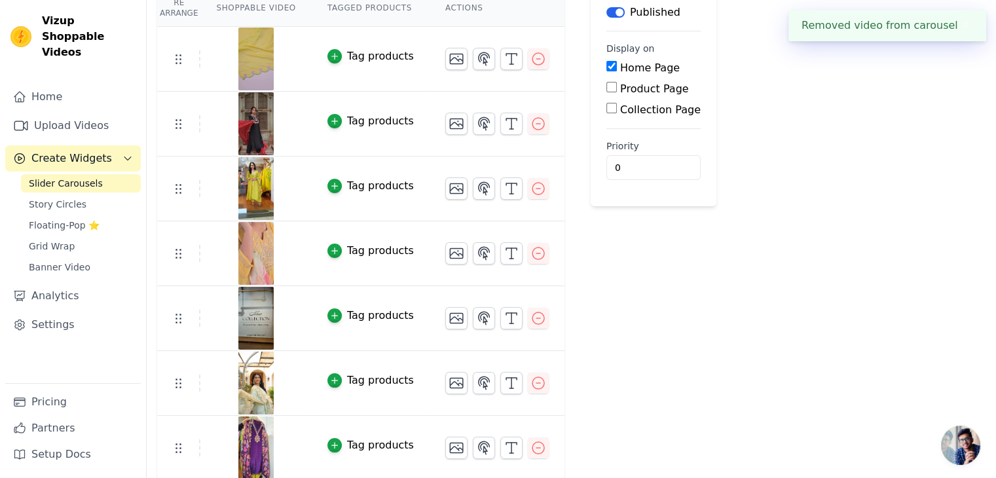
scroll to position [132, 0]
click at [531, 446] on icon "button" at bounding box center [539, 448] width 16 height 16
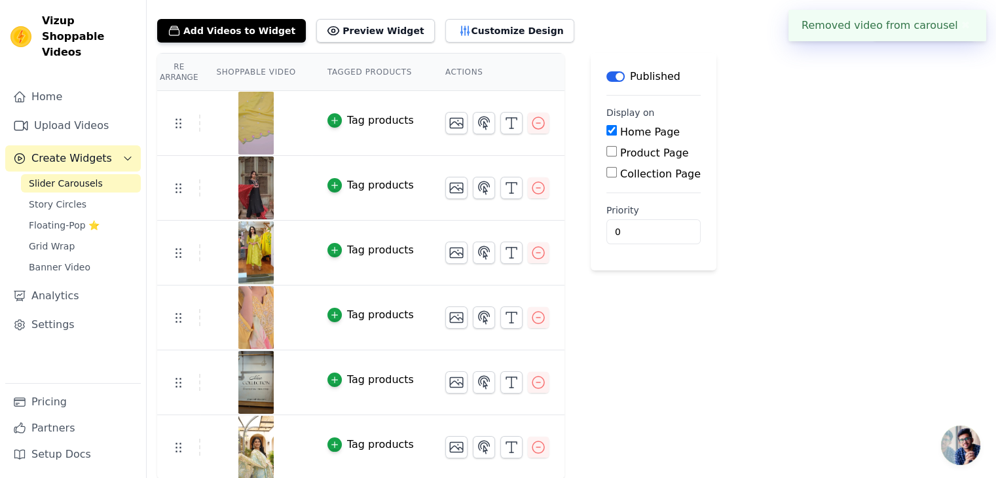
scroll to position [3, 0]
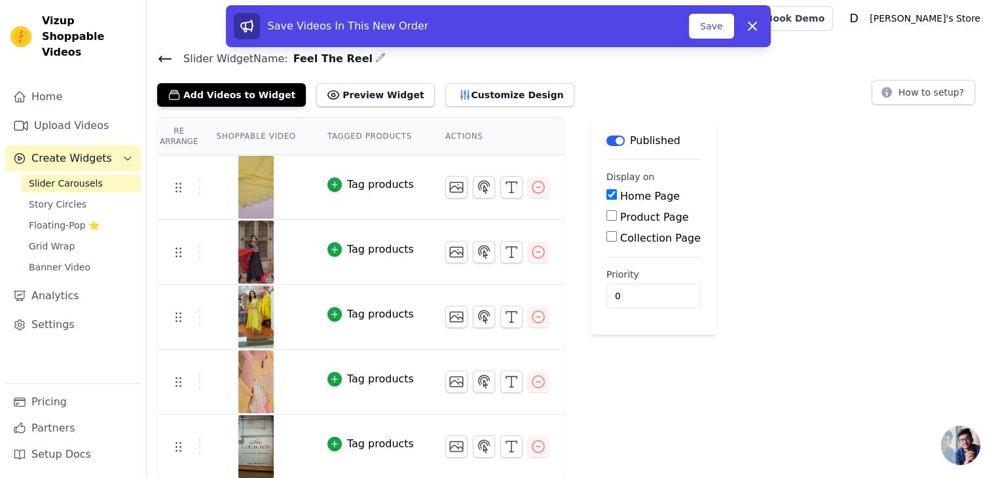
click at [791, 197] on div "Re Arrange Shoppable Video Tagged Products Actions Tag products Tag products Ta…" at bounding box center [572, 298] width 850 height 362
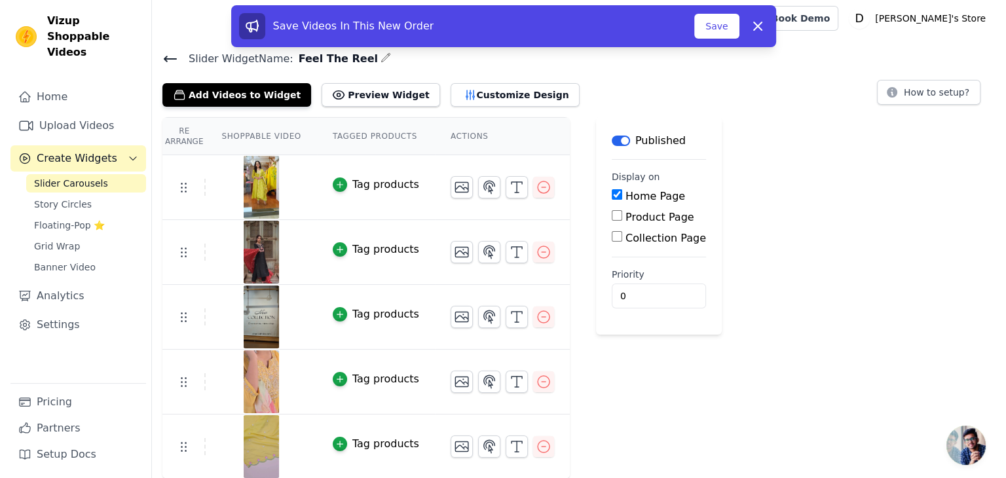
scroll to position [0, 0]
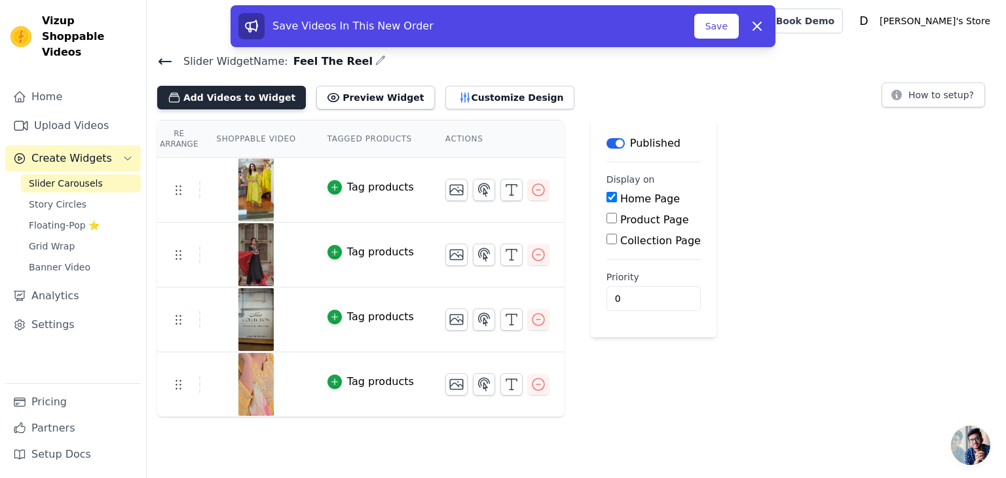
click at [218, 92] on button "Add Videos to Widget" at bounding box center [231, 98] width 149 height 24
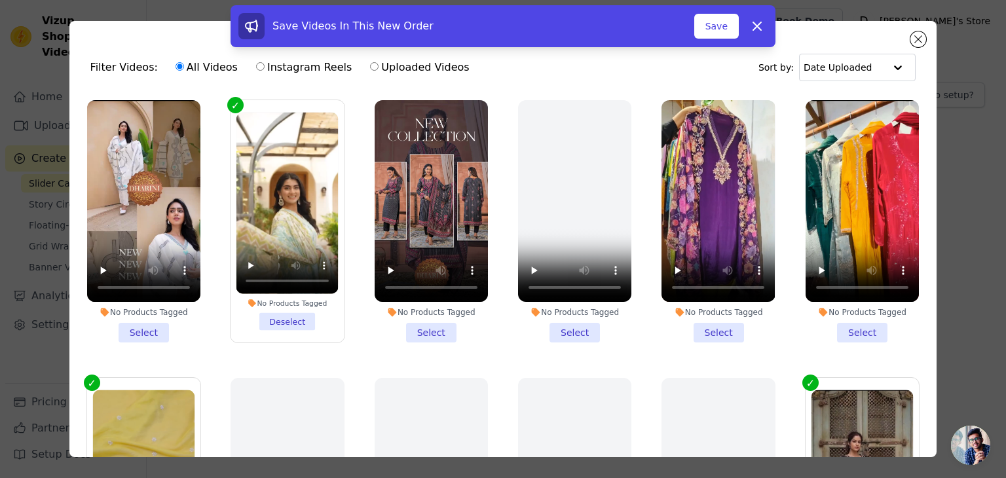
click at [294, 317] on li "No Products Tagged Deselect" at bounding box center [287, 222] width 102 height 218
click at [0, 0] on input "No Products Tagged Deselect" at bounding box center [0, 0] width 0 height 0
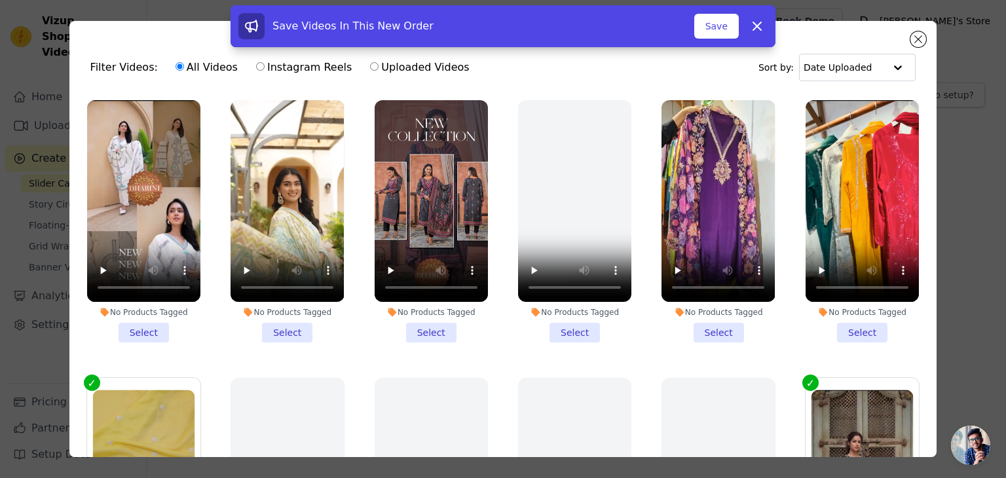
click at [288, 331] on li "No Products Tagged Select" at bounding box center [287, 221] width 113 height 242
click at [0, 0] on input "No Products Tagged Select" at bounding box center [0, 0] width 0 height 0
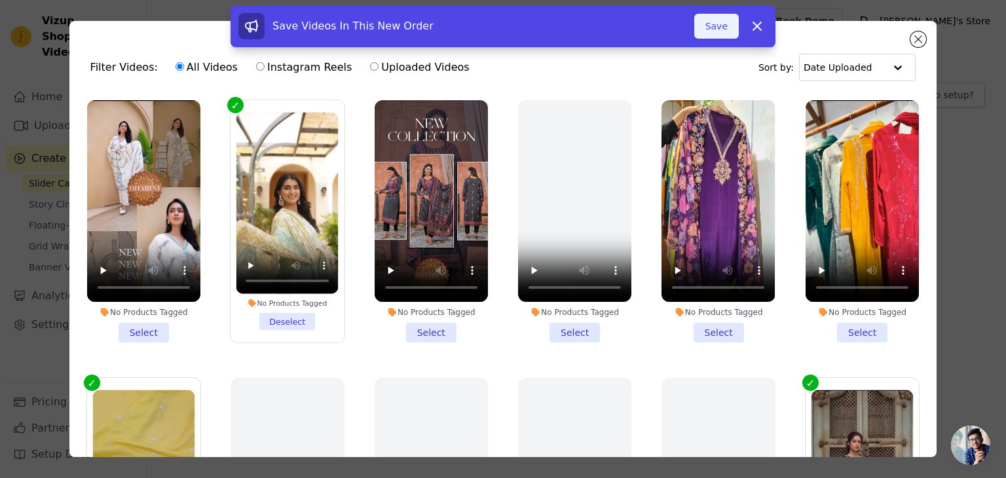
click at [726, 29] on button "Save" at bounding box center [716, 26] width 45 height 25
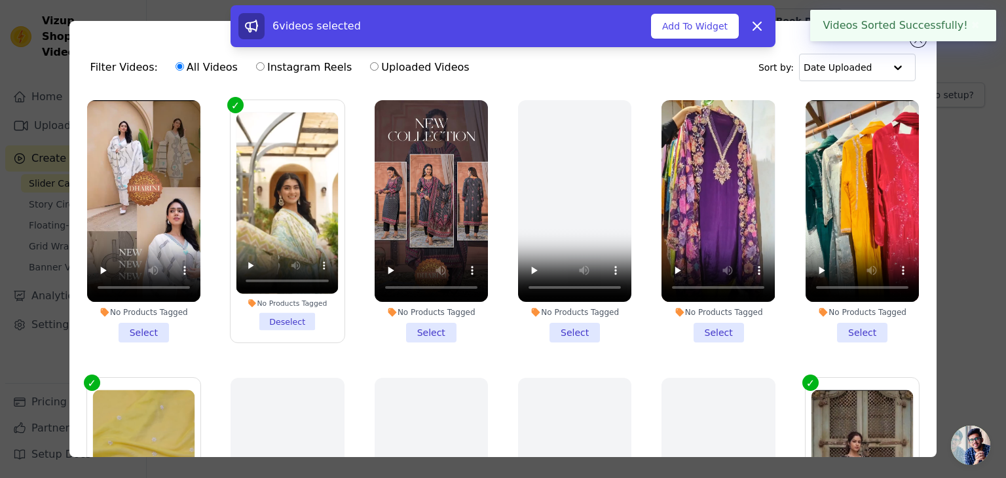
click at [329, 357] on ul "No Products Tagged Select No Products Tagged Deselect No Products Tagged Select…" at bounding box center [503, 311] width 847 height 436
click at [968, 24] on button "✖" at bounding box center [975, 26] width 15 height 16
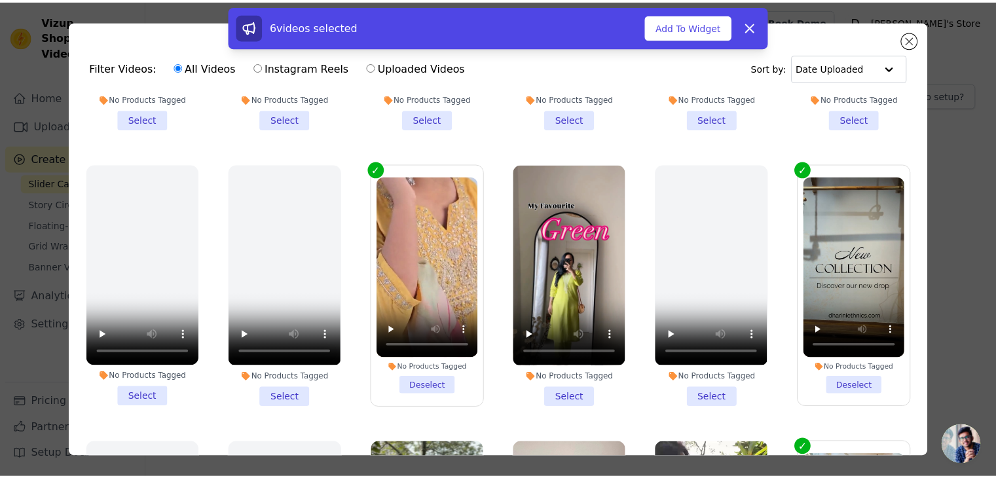
scroll to position [873, 0]
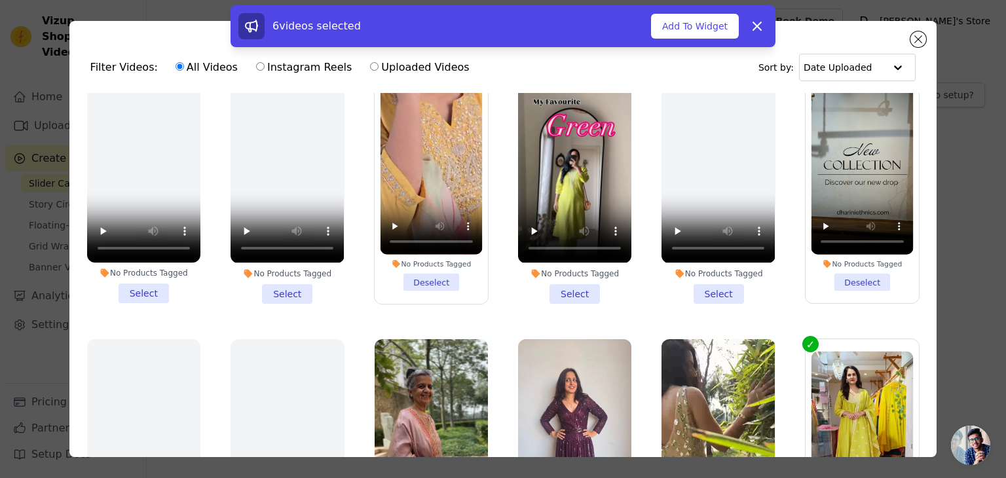
click at [916, 35] on div "6 videos selected Add To Widget Dismiss" at bounding box center [503, 28] width 1006 height 47
click at [563, 274] on li "No Products Tagged Select" at bounding box center [574, 182] width 113 height 242
click at [0, 0] on input "No Products Tagged Select" at bounding box center [0, 0] width 0 height 0
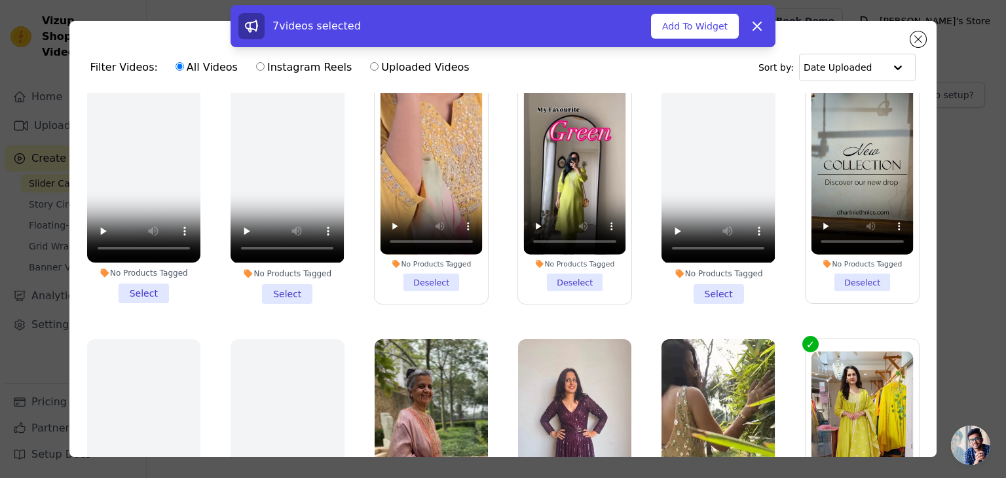
click at [915, 41] on div "7 videos selected Add To Widget Dismiss" at bounding box center [503, 28] width 1006 height 47
click at [703, 29] on button "Add To Widget" at bounding box center [695, 26] width 88 height 25
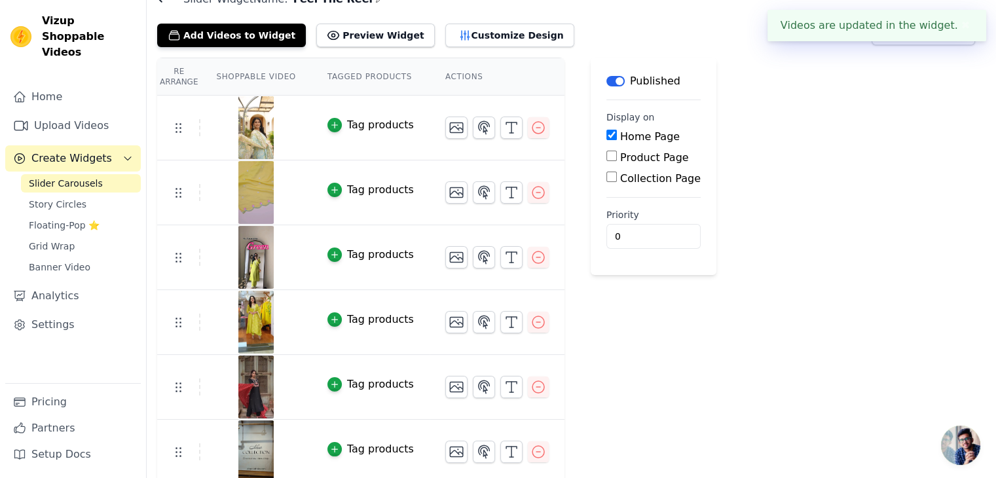
scroll to position [132, 0]
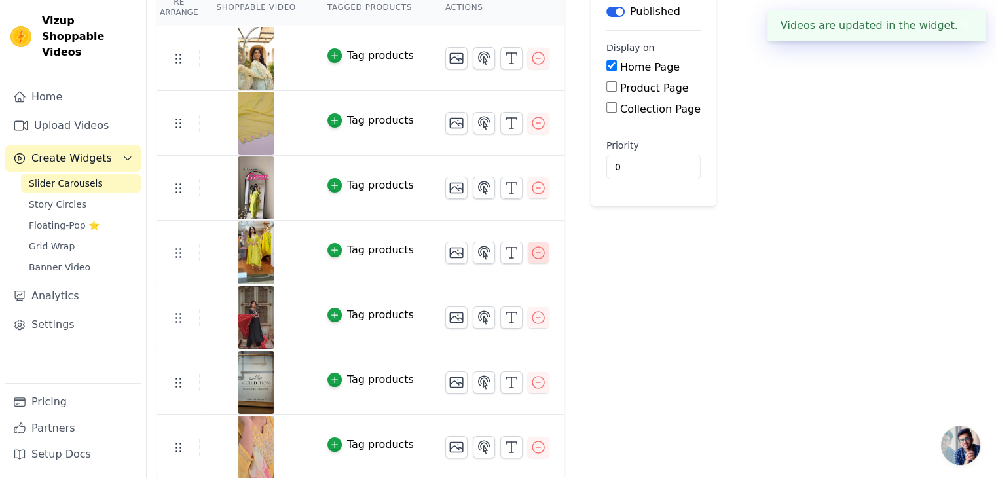
click at [531, 256] on icon "button" at bounding box center [539, 253] width 16 height 16
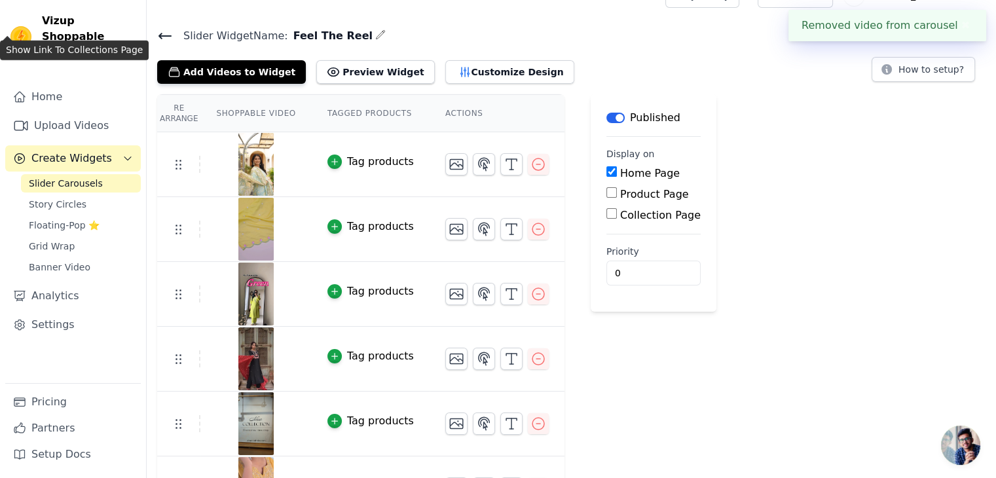
scroll to position [67, 0]
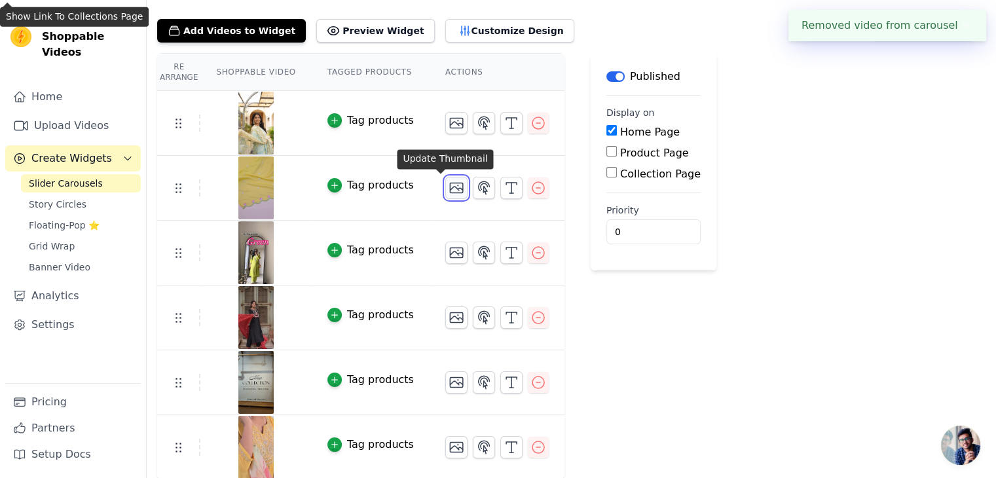
click at [449, 187] on icon "button" at bounding box center [457, 188] width 16 height 16
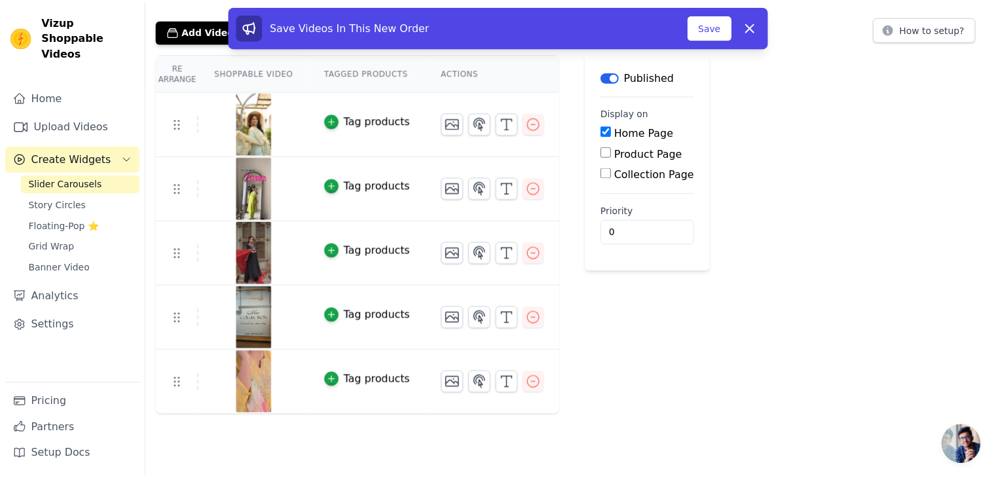
scroll to position [3, 0]
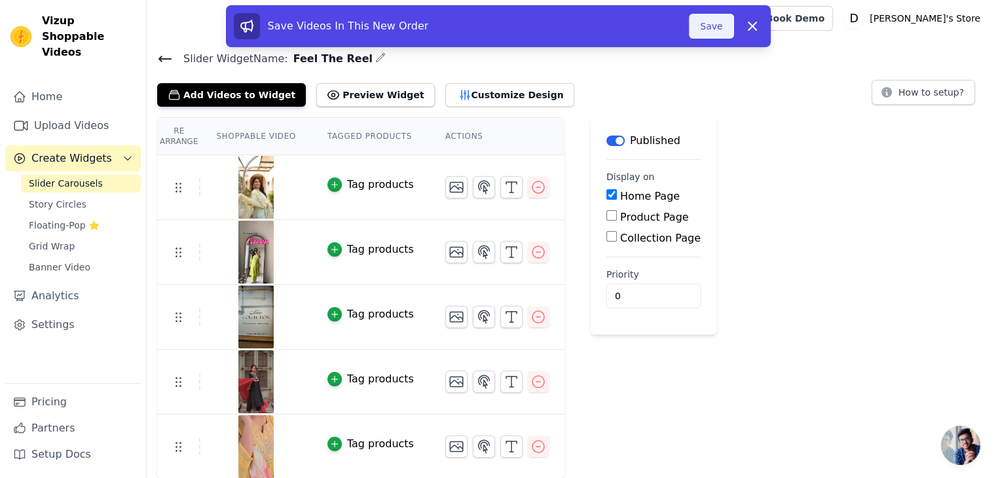
click at [705, 22] on button "Save" at bounding box center [711, 26] width 45 height 25
